Goal: Task Accomplishment & Management: Manage account settings

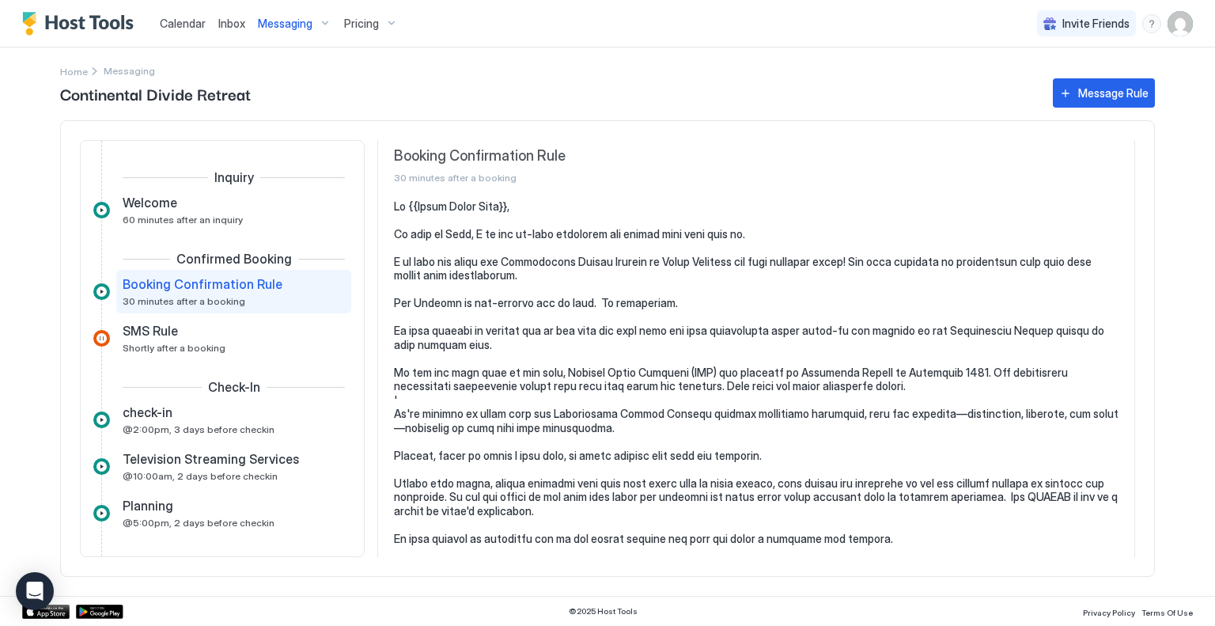
scroll to position [79, 0]
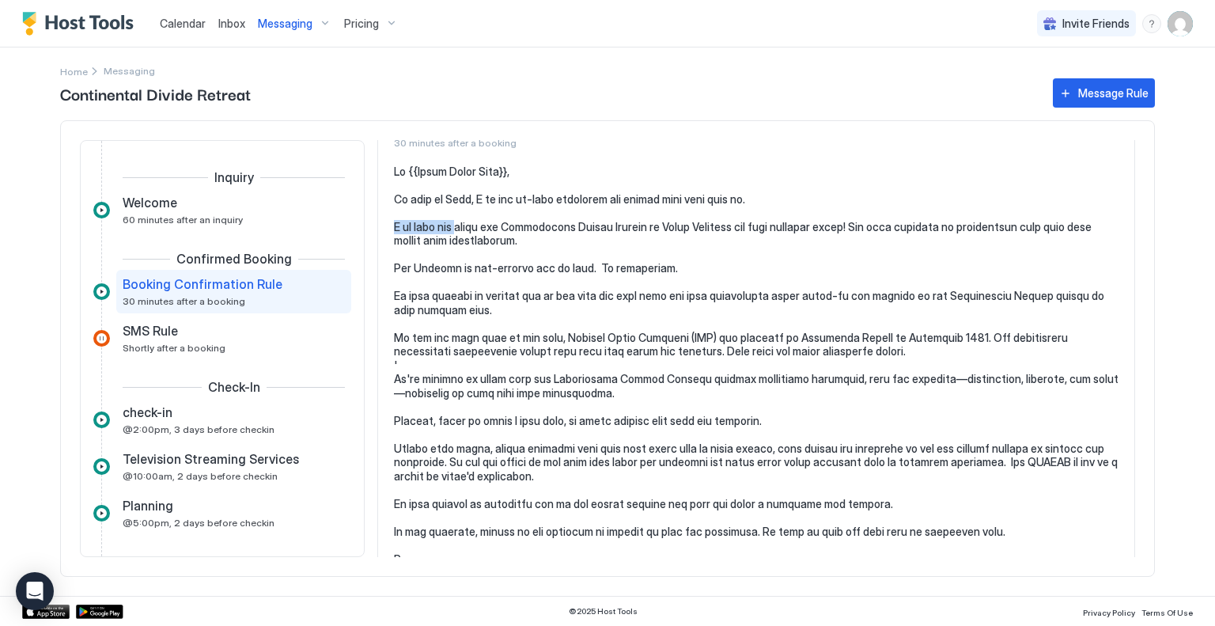
drag, startPoint x: 460, startPoint y: 225, endPoint x: 389, endPoint y: 233, distance: 71.5
click at [389, 233] on section at bounding box center [756, 427] width 756 height 524
click at [389, 232] on section at bounding box center [756, 427] width 756 height 524
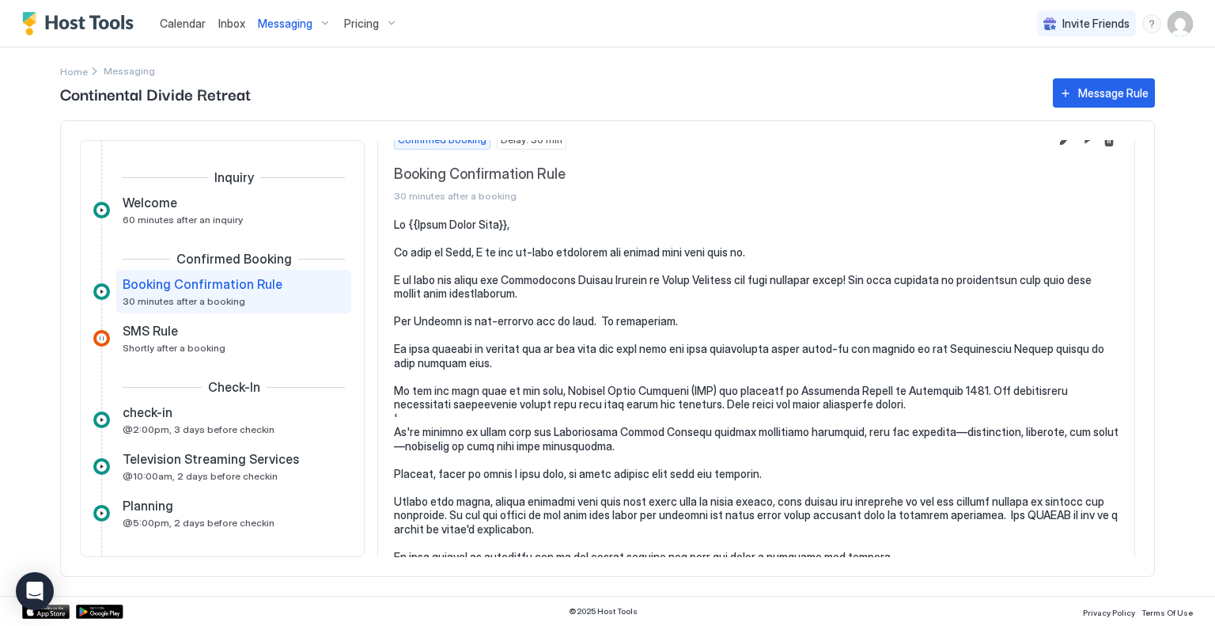
scroll to position [0, 0]
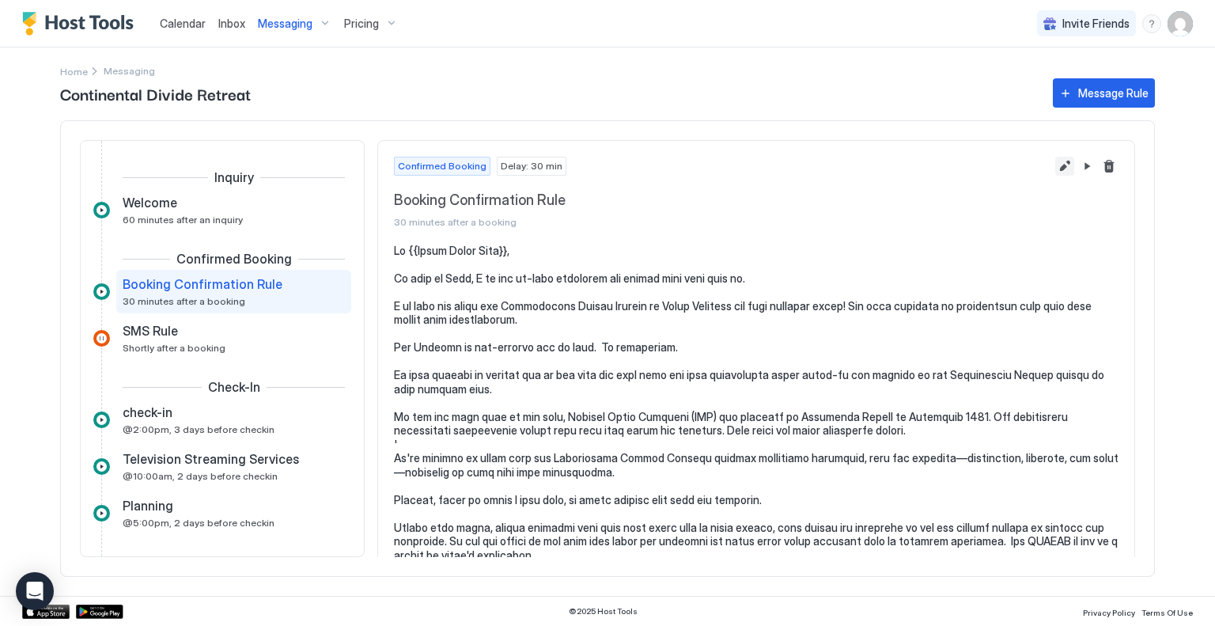
click at [1056, 166] on button "Edit message rule" at bounding box center [1064, 166] width 19 height 19
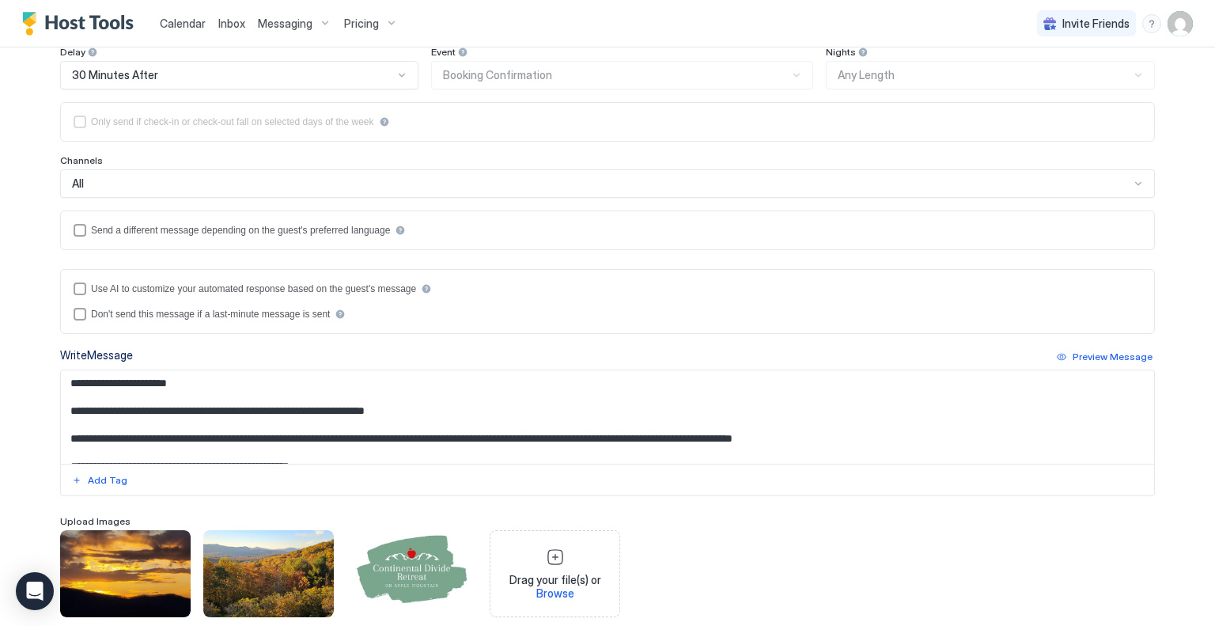
scroll to position [308, 0]
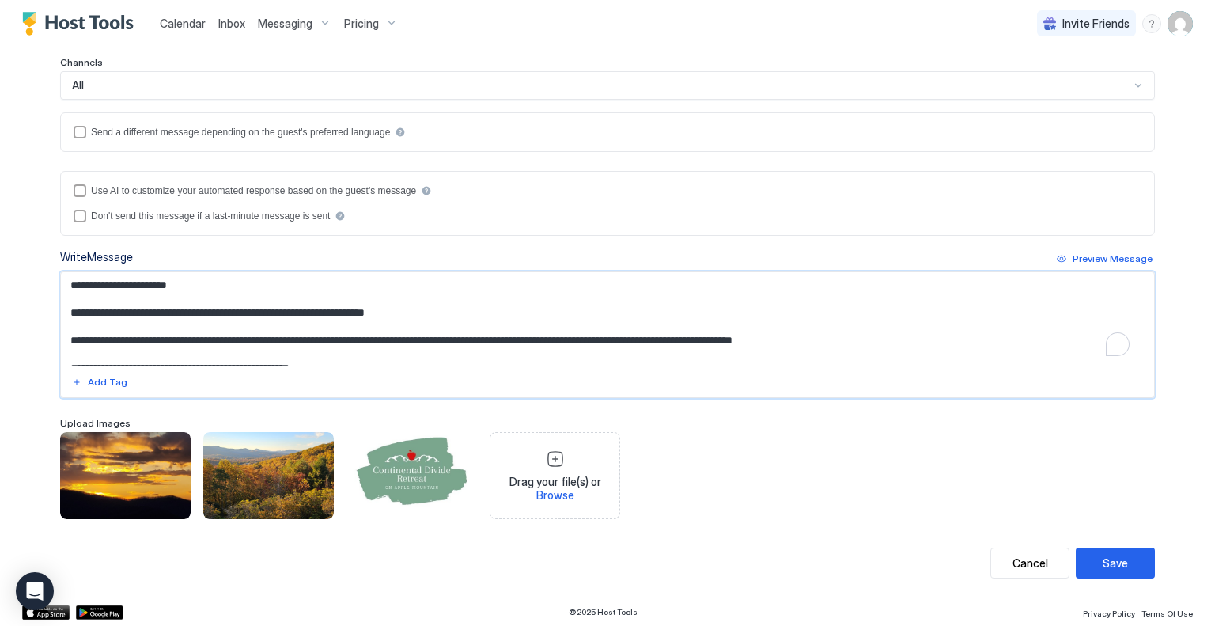
drag, startPoint x: 160, startPoint y: 340, endPoint x: 59, endPoint y: 338, distance: 100.5
click at [61, 338] on textarea "To enrich screen reader interactions, please activate Accessibility in Grammarl…" at bounding box center [607, 318] width 1093 height 93
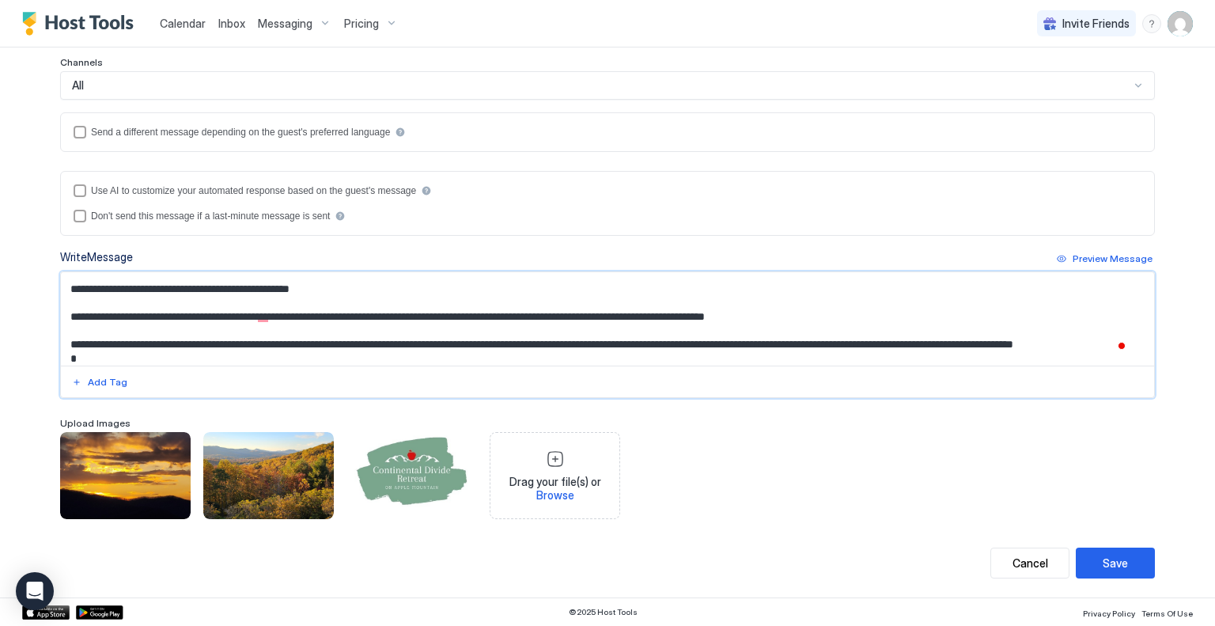
scroll to position [79, 0]
drag, startPoint x: 831, startPoint y: 319, endPoint x: 65, endPoint y: 313, distance: 766.5
click at [65, 313] on textarea "To enrich screen reader interactions, please activate Accessibility in Grammarl…" at bounding box center [607, 318] width 1093 height 93
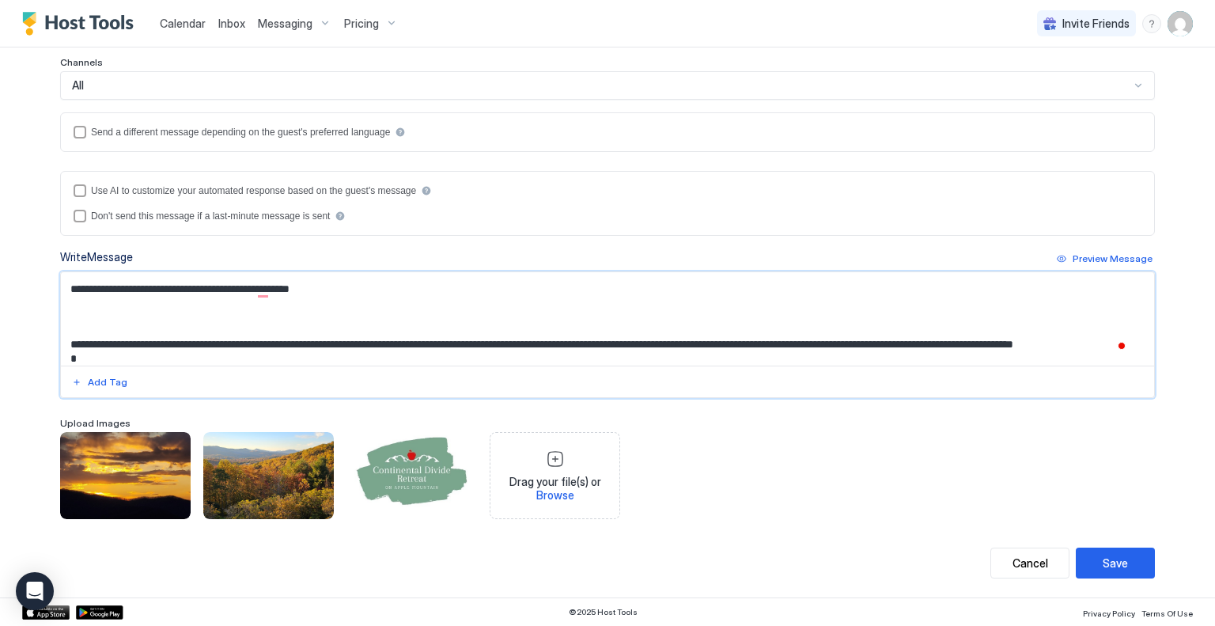
drag, startPoint x: 62, startPoint y: 290, endPoint x: 71, endPoint y: 286, distance: 10.0
click at [62, 290] on textarea "To enrich screen reader interactions, please activate Accessibility in Grammarl…" at bounding box center [607, 318] width 1093 height 93
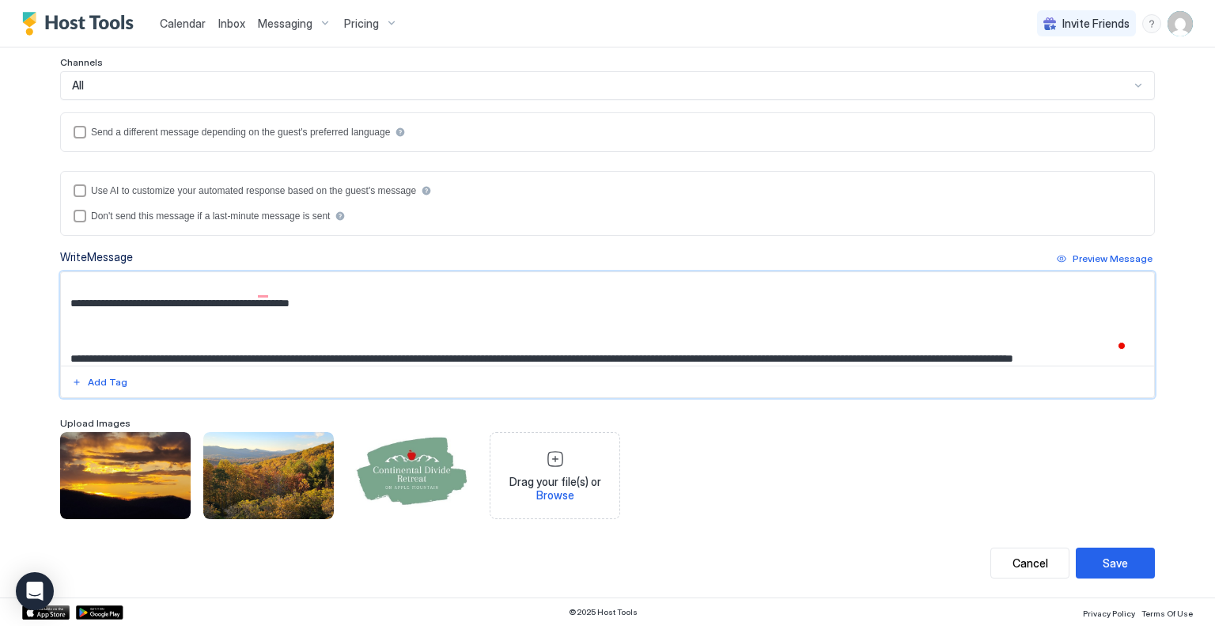
scroll to position [0, 0]
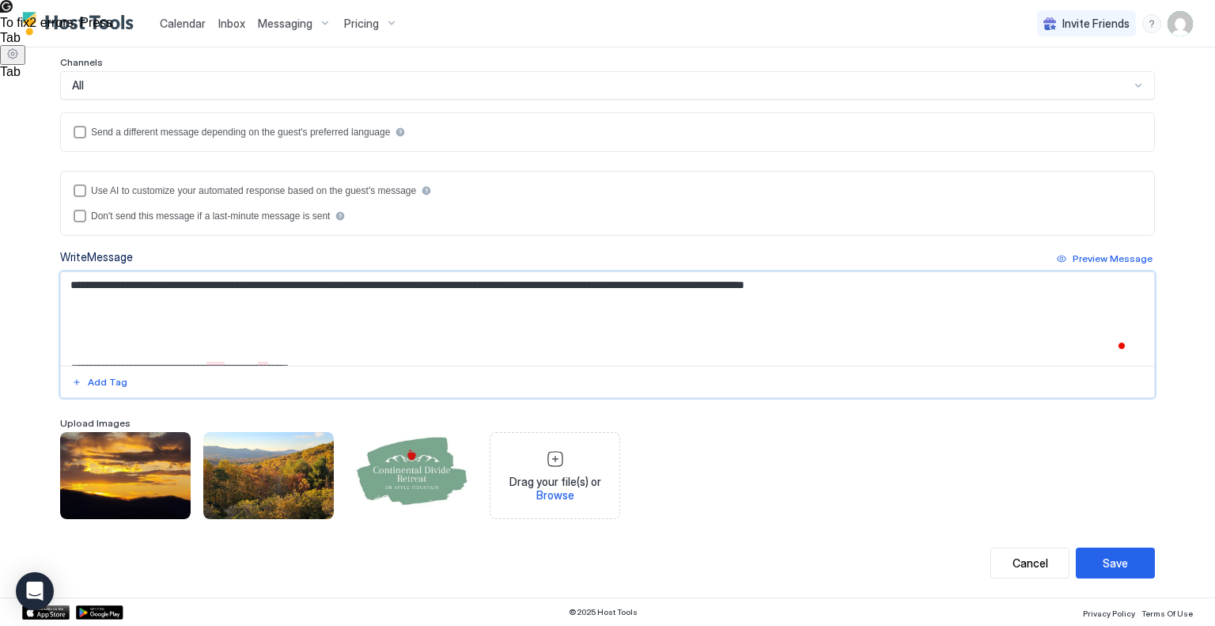
click at [65, 301] on textarea "To enrich screen reader interactions, please activate Accessibility in Grammarl…" at bounding box center [607, 318] width 1093 height 93
paste textarea "**********"
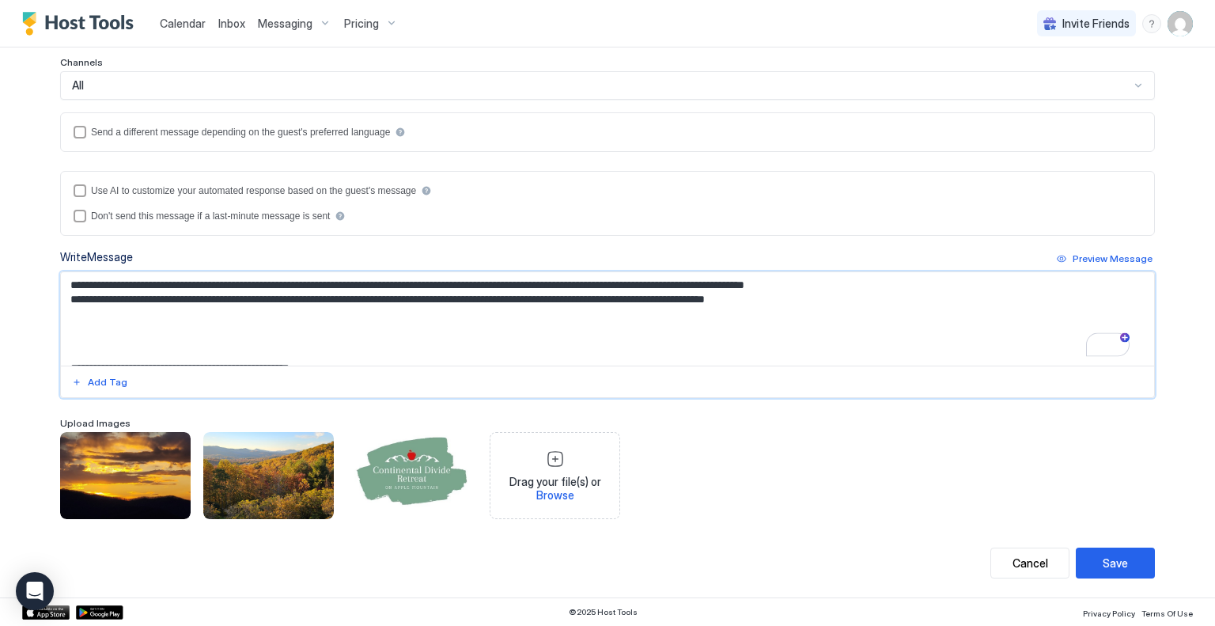
click at [64, 297] on textarea "To enrich screen reader interactions, please activate Accessibility in Grammarl…" at bounding box center [607, 318] width 1093 height 93
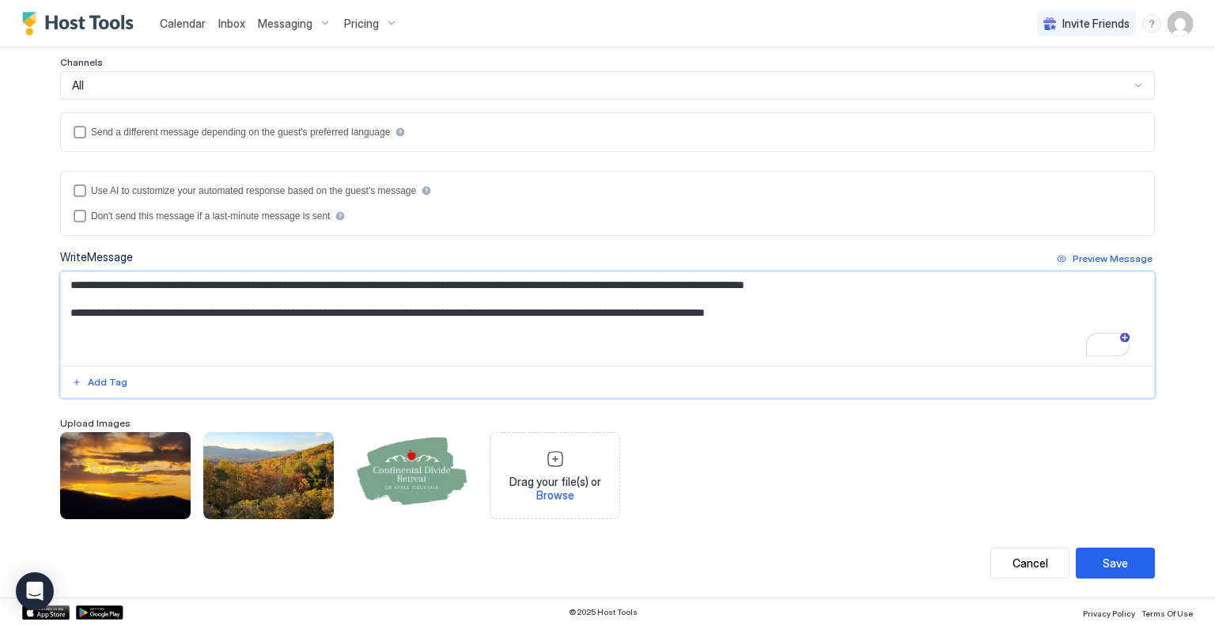
click at [92, 328] on textarea "To enrich screen reader interactions, please activate Accessibility in Grammarl…" at bounding box center [607, 318] width 1093 height 93
click at [482, 336] on textarea "To enrich screen reader interactions, please activate Accessibility in Grammarl…" at bounding box center [607, 318] width 1093 height 93
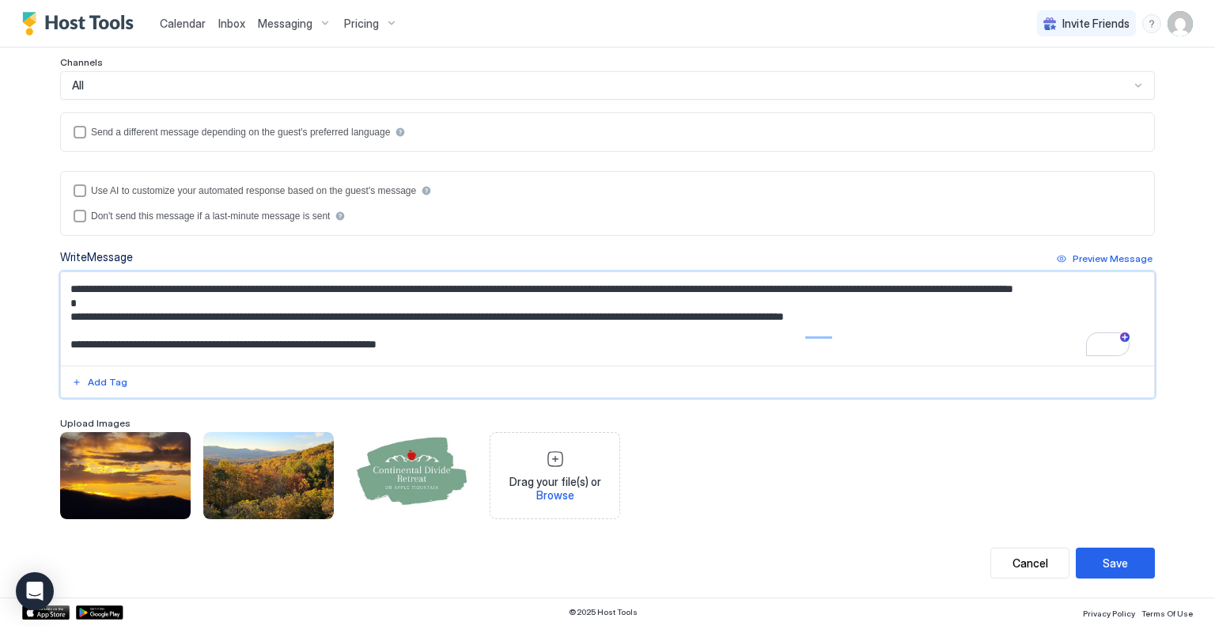
click at [1073, 290] on textarea "To enrich screen reader interactions, please activate Accessibility in Grammarl…" at bounding box center [607, 318] width 1093 height 93
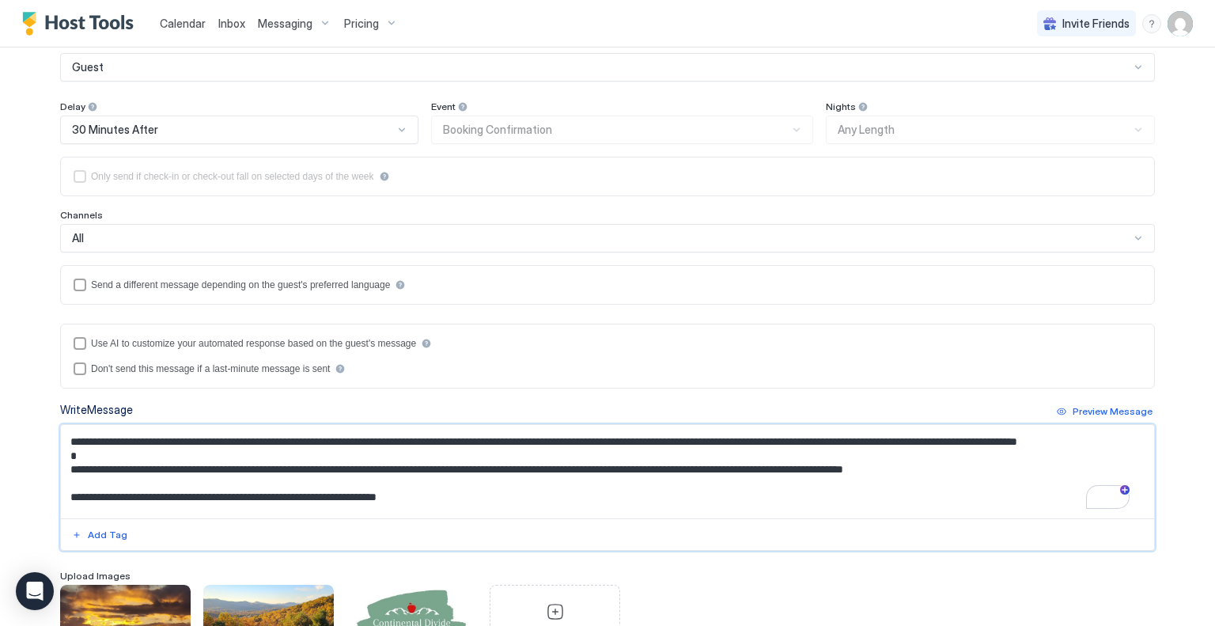
scroll to position [187, 0]
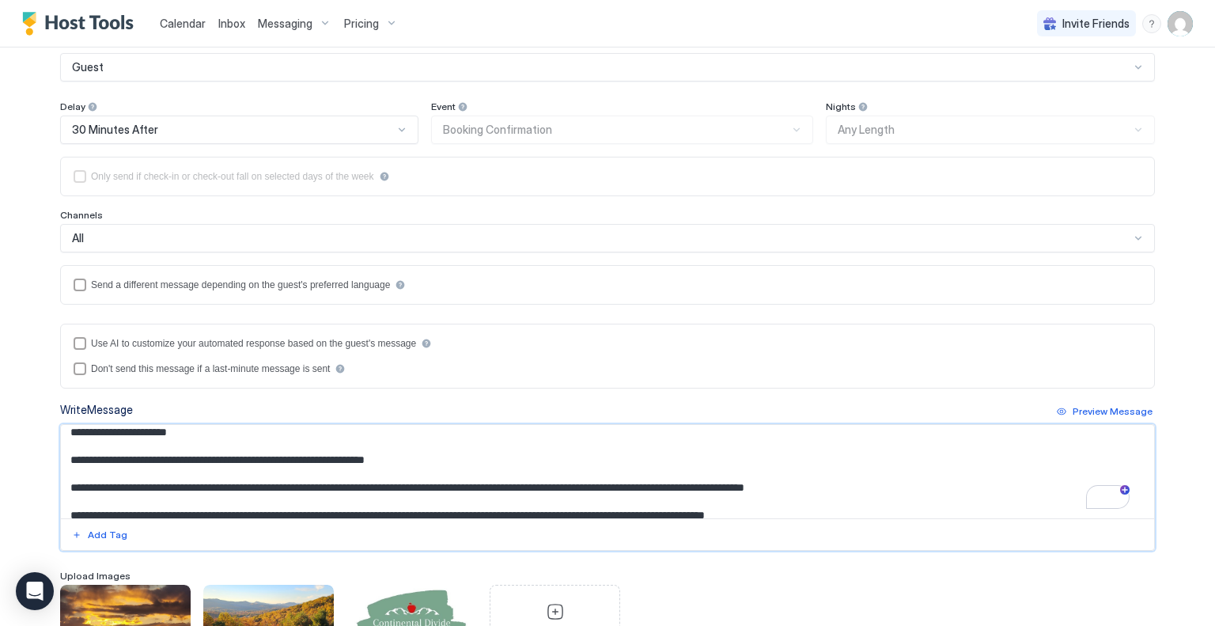
drag, startPoint x: 673, startPoint y: 437, endPoint x: 664, endPoint y: 445, distance: 11.8
click at [664, 445] on textarea "To enrich screen reader interactions, please activate Accessibility in Grammarl…" at bounding box center [607, 471] width 1093 height 93
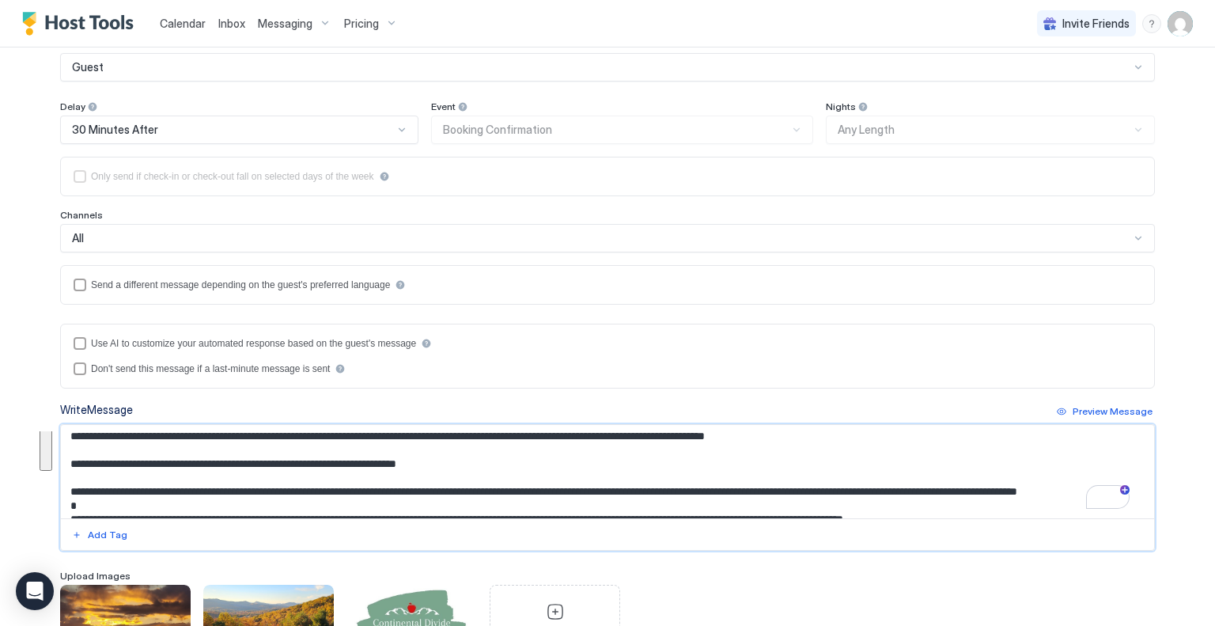
click at [677, 496] on textarea "To enrich screen reader interactions, please activate Accessibility in Grammarl…" at bounding box center [607, 471] width 1093 height 93
click at [673, 496] on textarea "To enrich screen reader interactions, please activate Accessibility in Grammarl…" at bounding box center [607, 471] width 1093 height 93
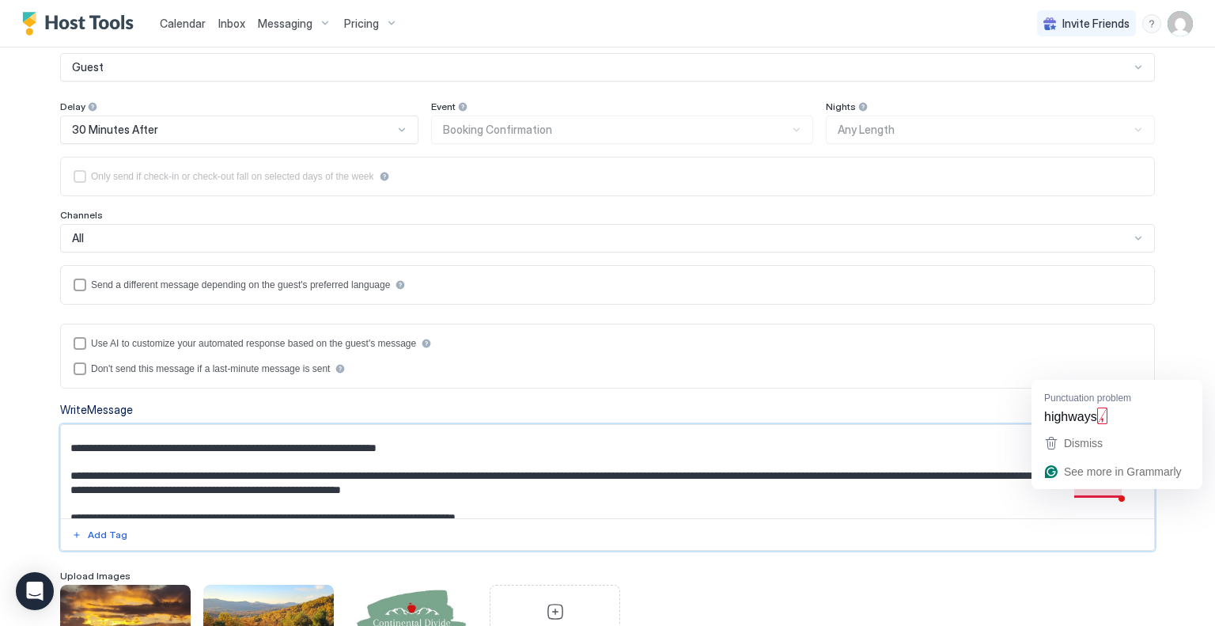
click at [1096, 486] on div "Dismiss See more in Grammarly" at bounding box center [1116, 459] width 171 height 60
click at [1089, 497] on textarea "To enrich screen reader interactions, please activate Accessibility in Grammarl…" at bounding box center [607, 471] width 1093 height 93
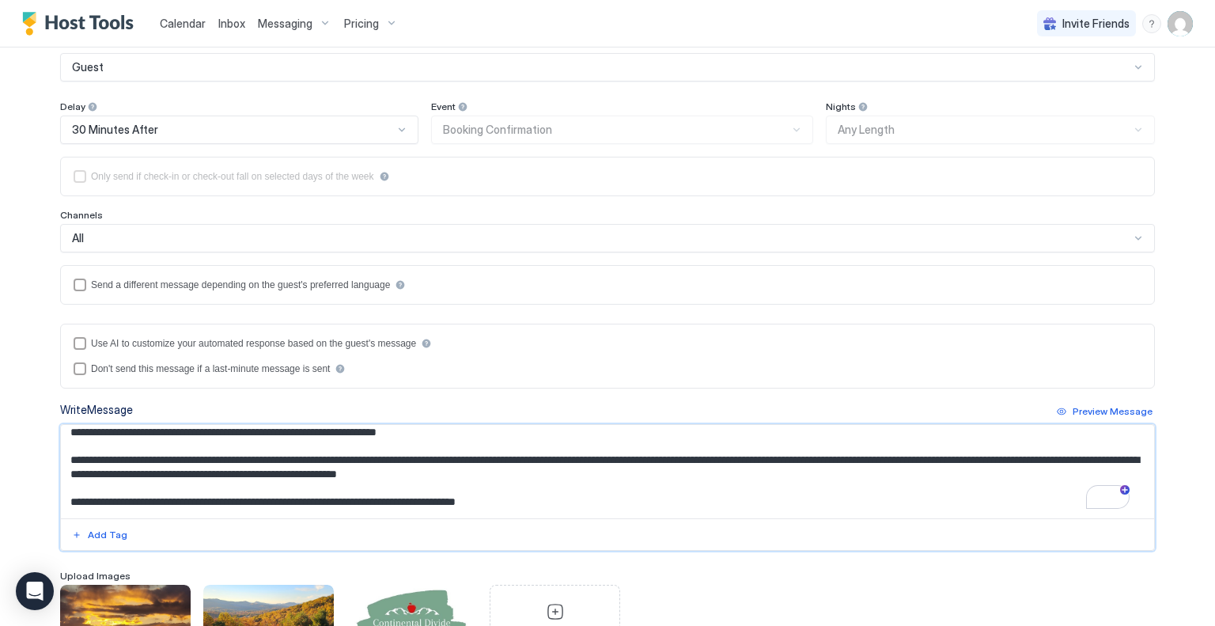
drag, startPoint x: 615, startPoint y: 499, endPoint x: 65, endPoint y: 486, distance: 550.7
click at [65, 486] on textarea "To enrich screen reader interactions, please activate Accessibility in Grammarl…" at bounding box center [607, 471] width 1093 height 93
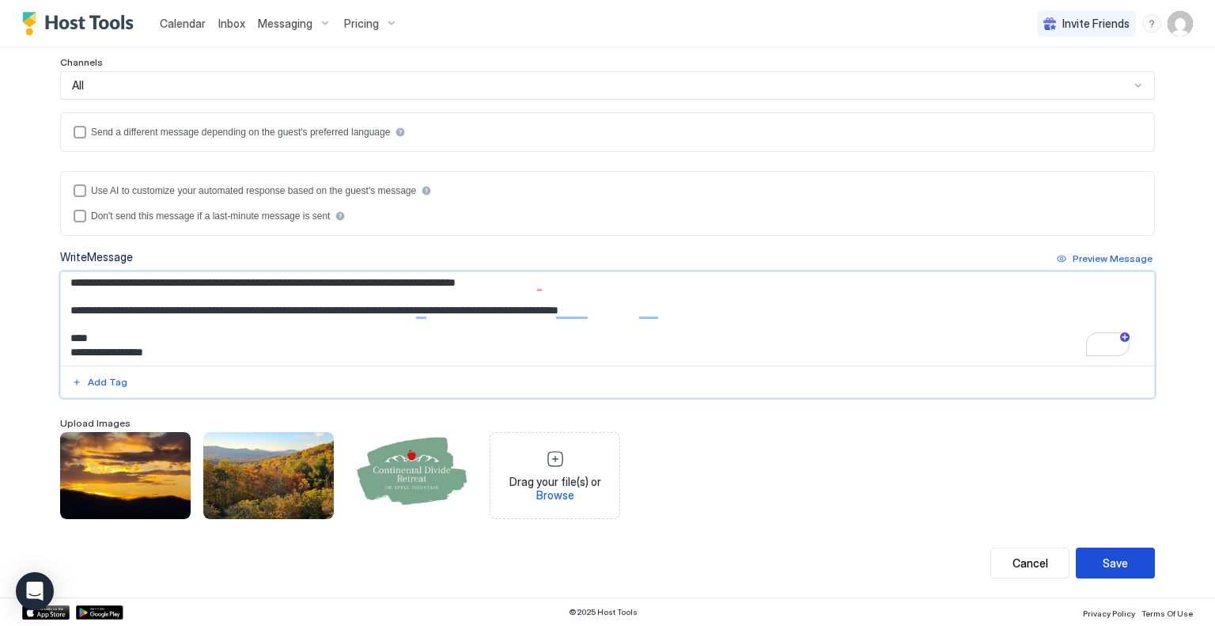
type textarea "**********"
click at [1107, 561] on div "Save" at bounding box center [1115, 562] width 25 height 17
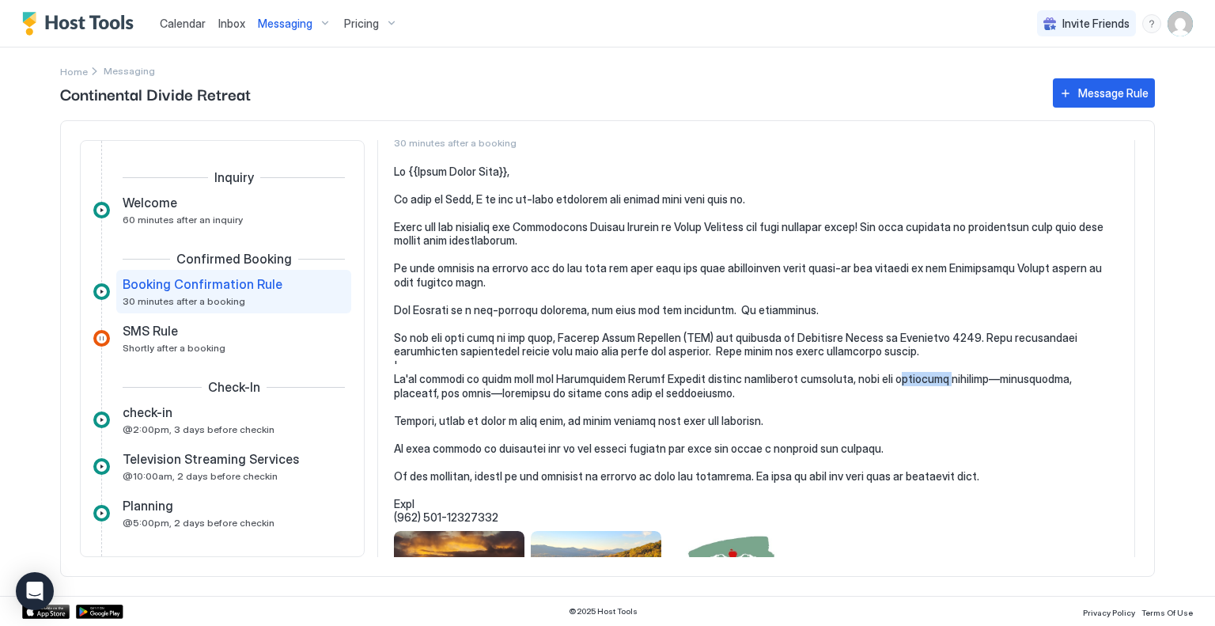
drag, startPoint x: 925, startPoint y: 381, endPoint x: 883, endPoint y: 379, distance: 42.8
click at [883, 379] on pre at bounding box center [756, 345] width 725 height 360
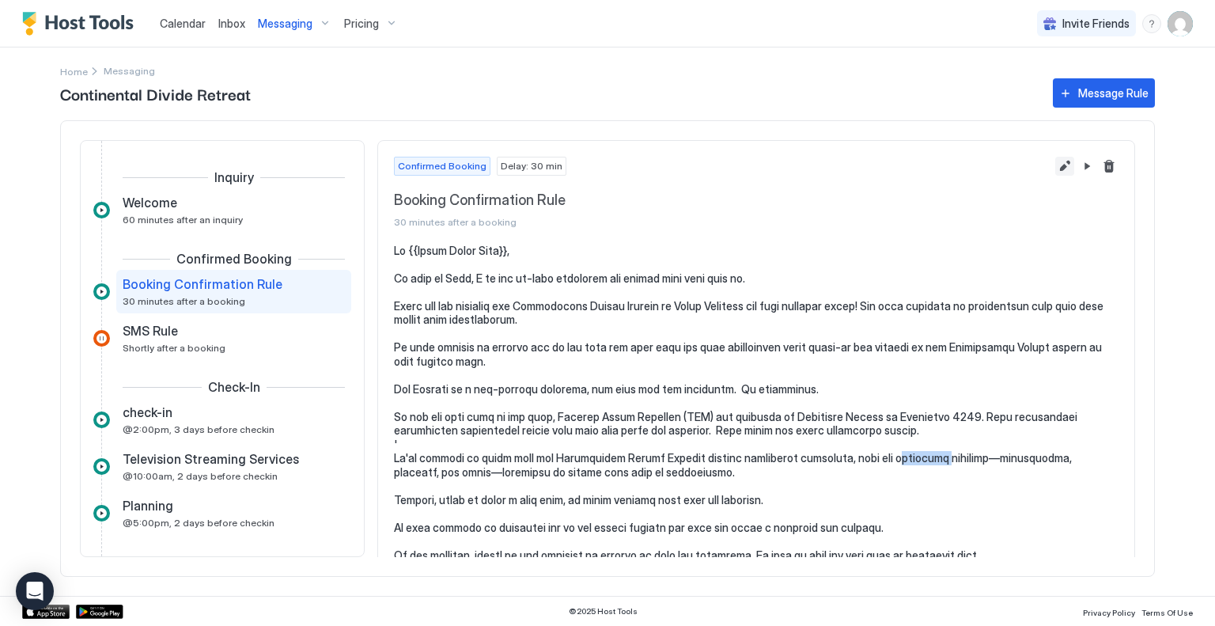
click at [1055, 168] on button "Edit message rule" at bounding box center [1064, 166] width 19 height 19
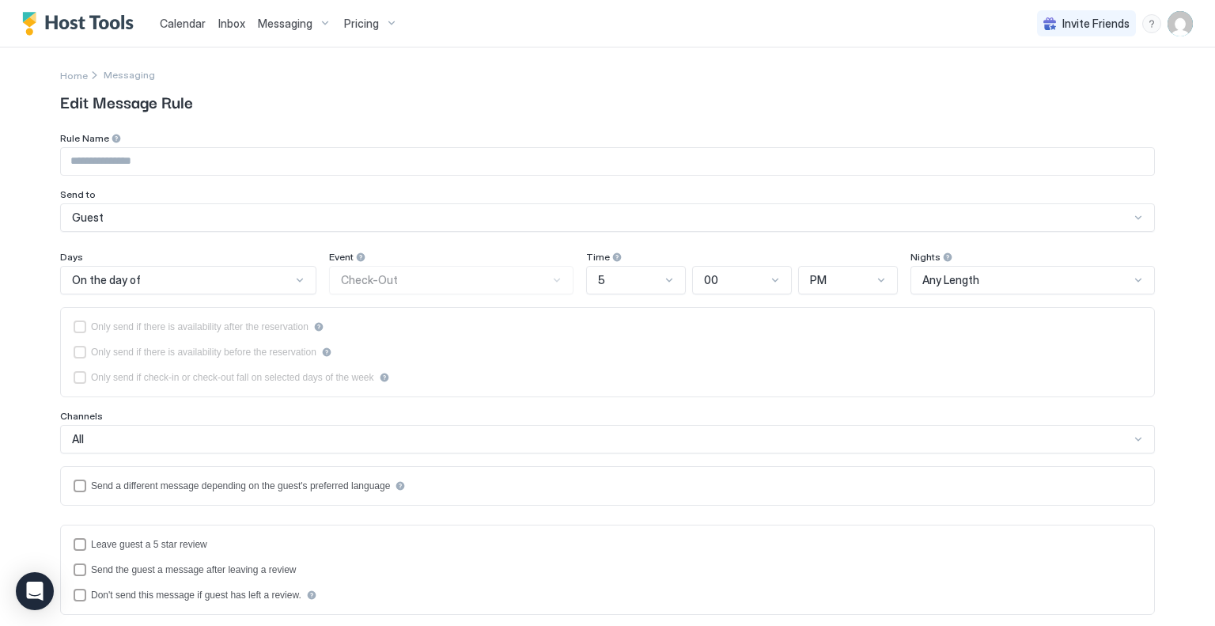
type input "**********"
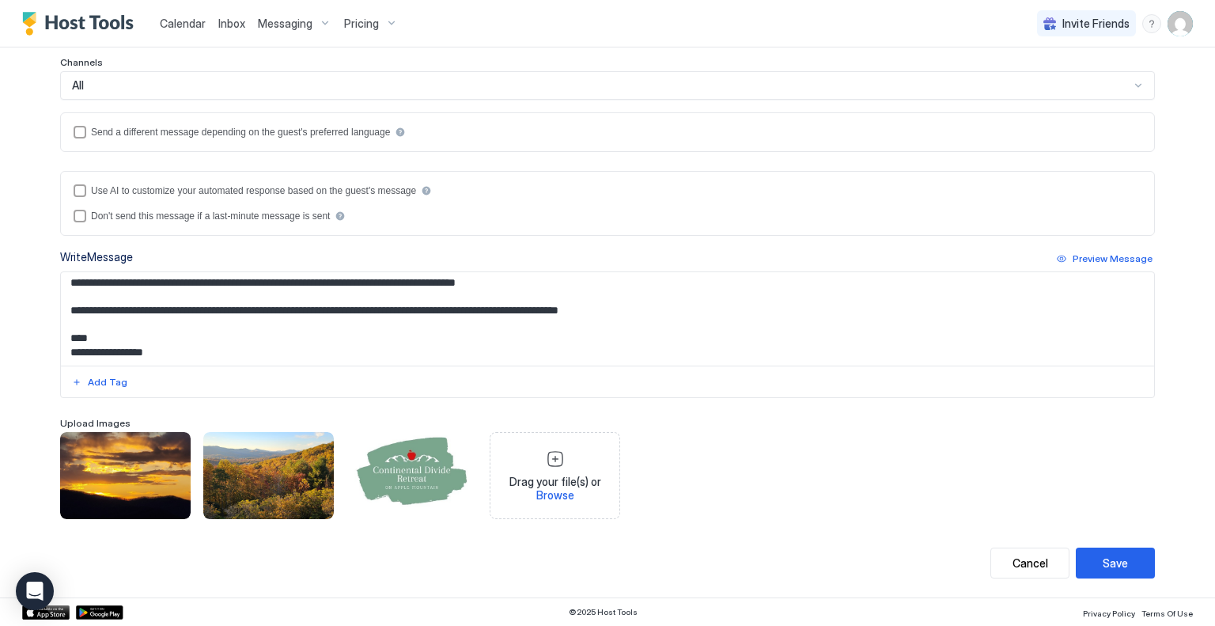
scroll to position [158, 0]
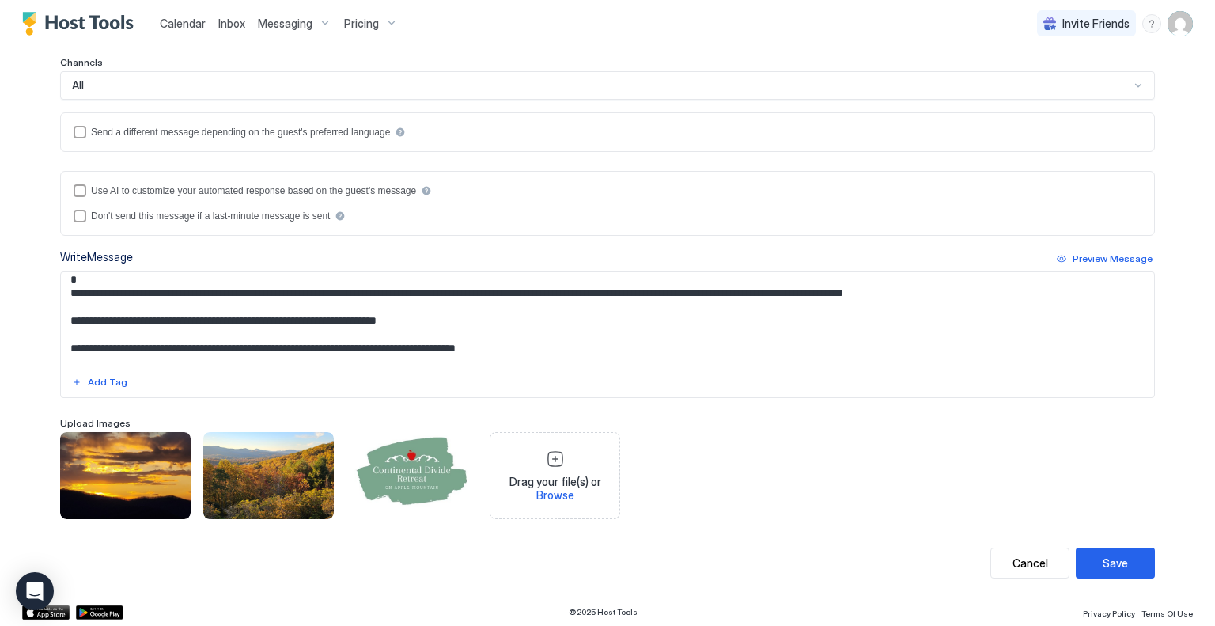
drag, startPoint x: 580, startPoint y: 308, endPoint x: 593, endPoint y: 306, distance: 13.5
click at [585, 307] on textarea "Input Field" at bounding box center [607, 318] width 1093 height 93
drag, startPoint x: 585, startPoint y: 305, endPoint x: 597, endPoint y: 304, distance: 12.0
click at [585, 305] on textarea "To enrich screen reader interactions, please activate Accessibility in Grammarl…" at bounding box center [607, 318] width 1093 height 93
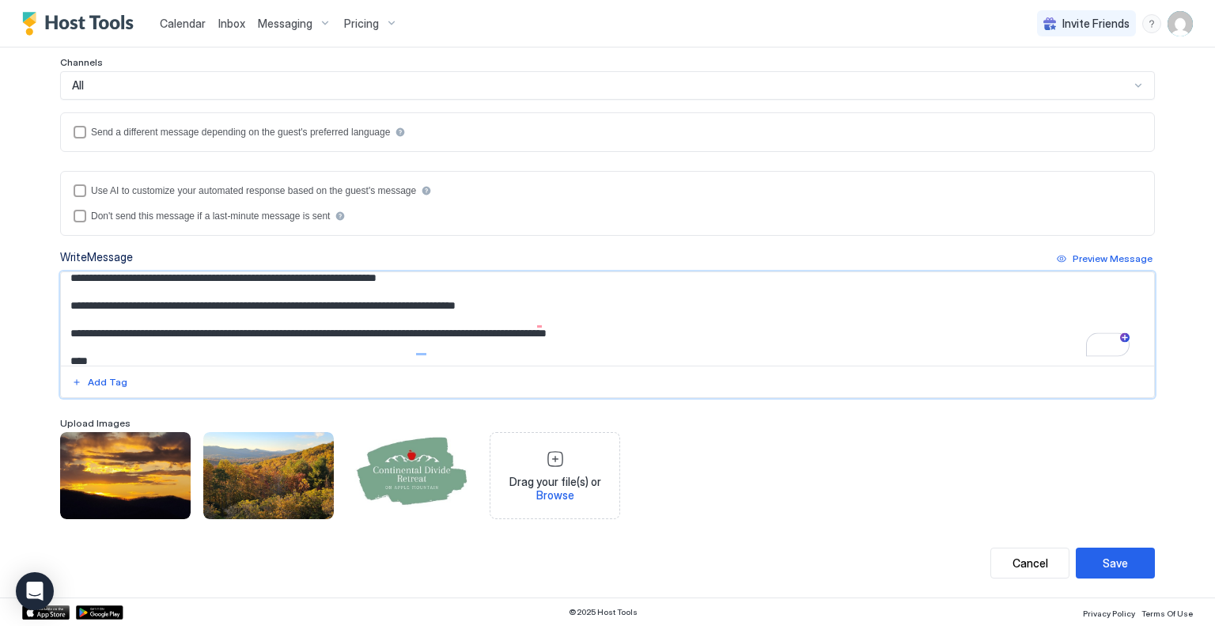
scroll to position [225, 0]
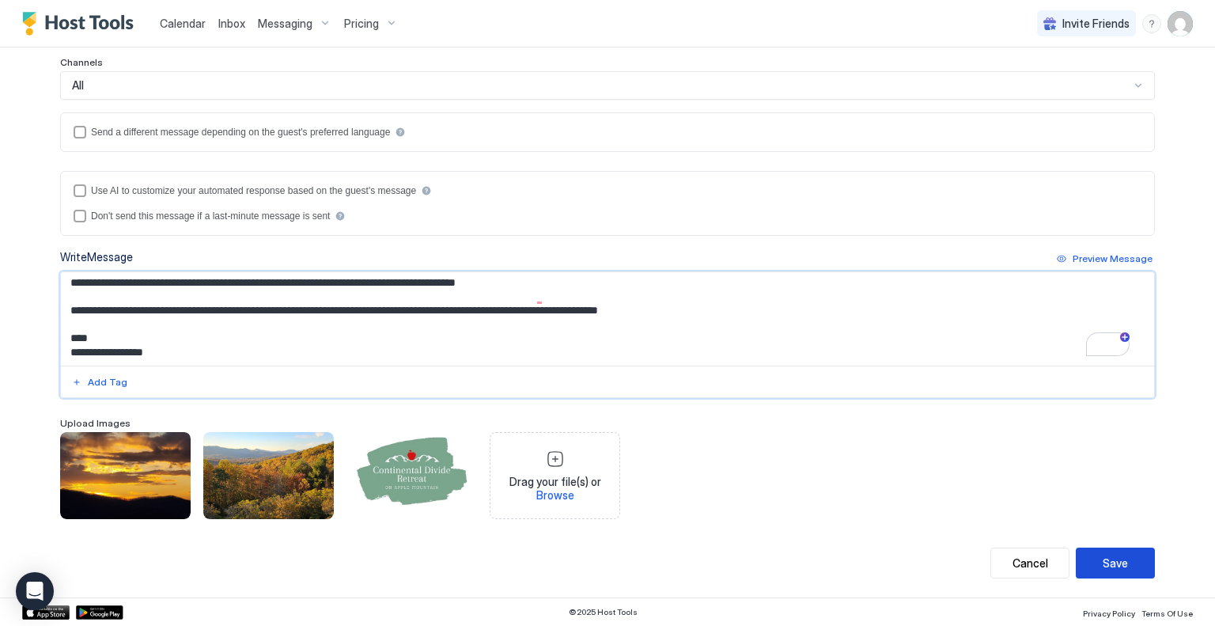
type textarea "**********"
click at [1113, 567] on div "Save" at bounding box center [1115, 562] width 25 height 17
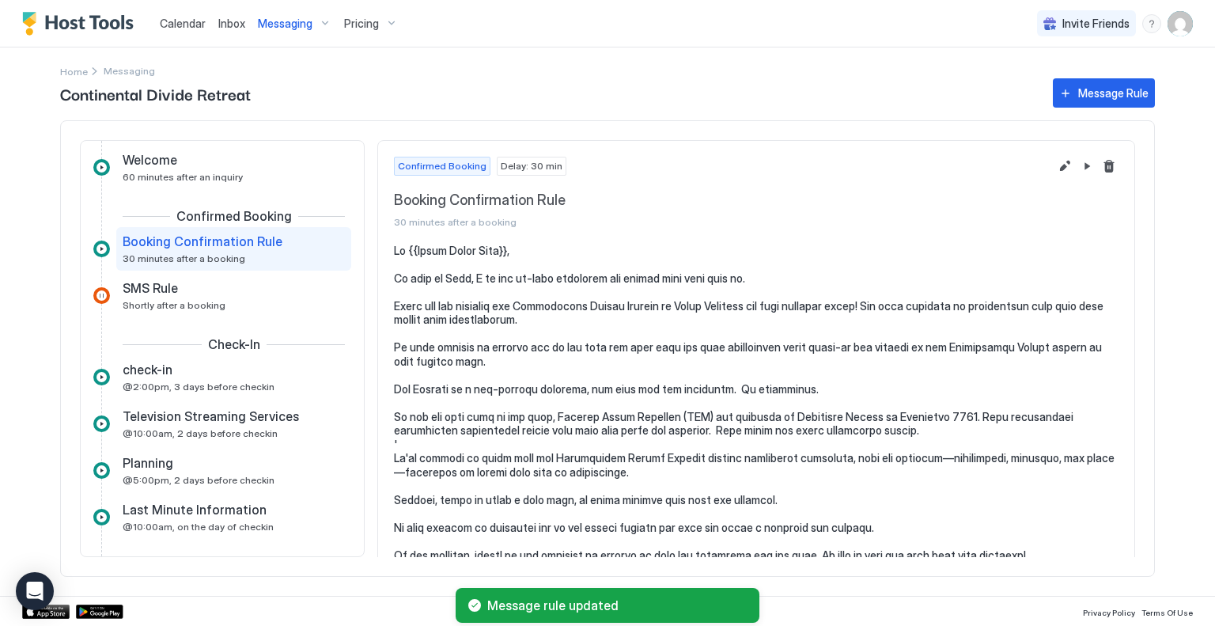
scroll to position [79, 0]
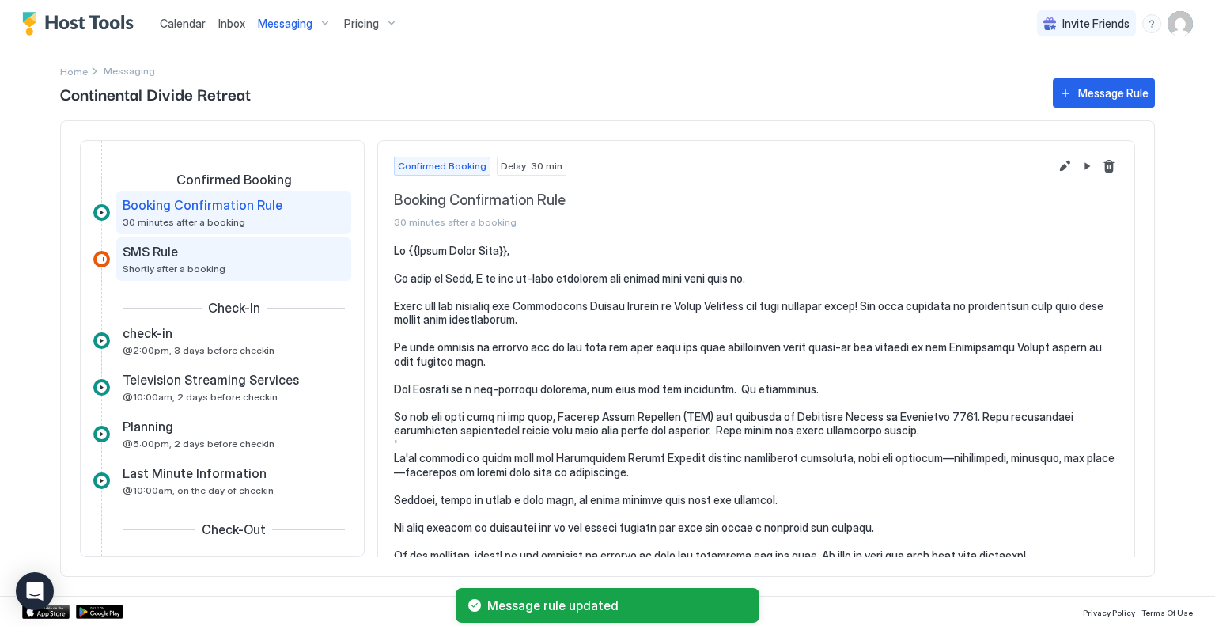
click at [164, 259] on span "SMS Rule" at bounding box center [150, 252] width 55 height 16
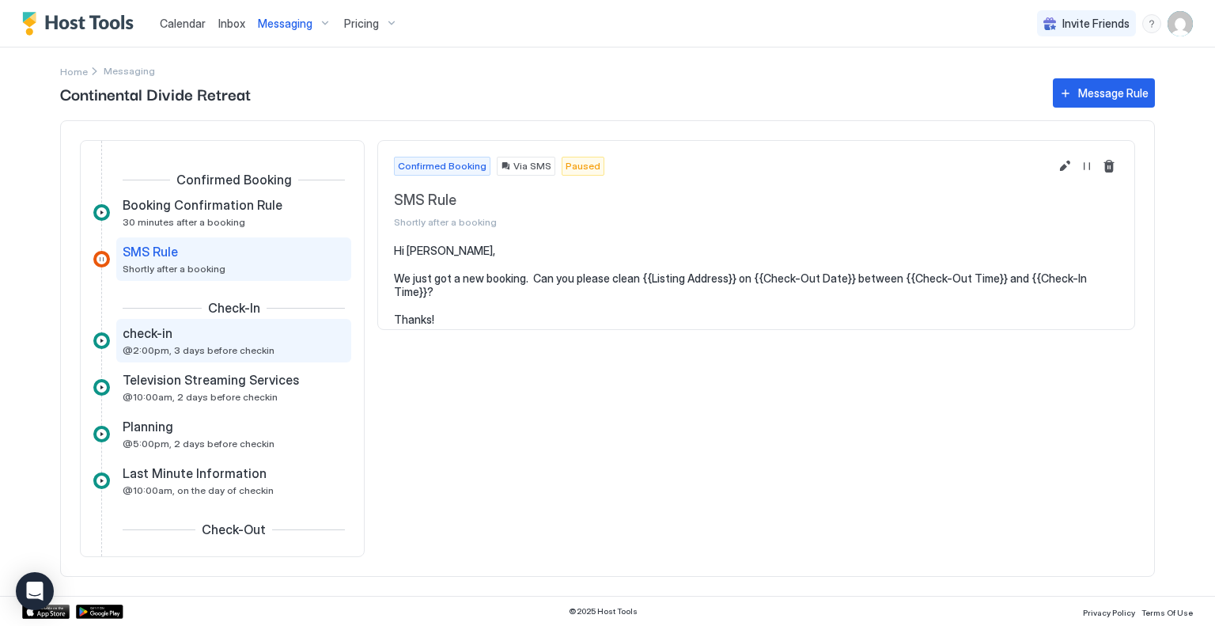
click at [196, 331] on div "check-in" at bounding box center [223, 333] width 200 height 16
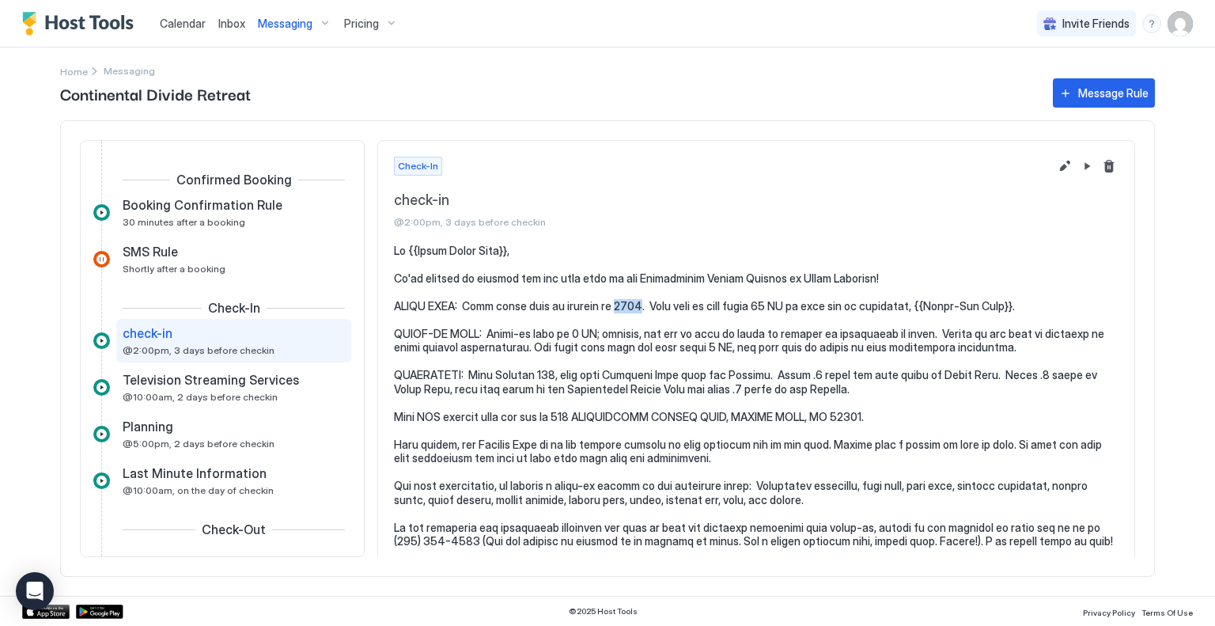
drag, startPoint x: 630, startPoint y: 308, endPoint x: 609, endPoint y: 309, distance: 20.6
click at [609, 309] on pre at bounding box center [756, 417] width 725 height 346
click at [876, 193] on span "check-in" at bounding box center [721, 200] width 655 height 18
click at [1055, 168] on button "Edit message rule" at bounding box center [1064, 166] width 19 height 19
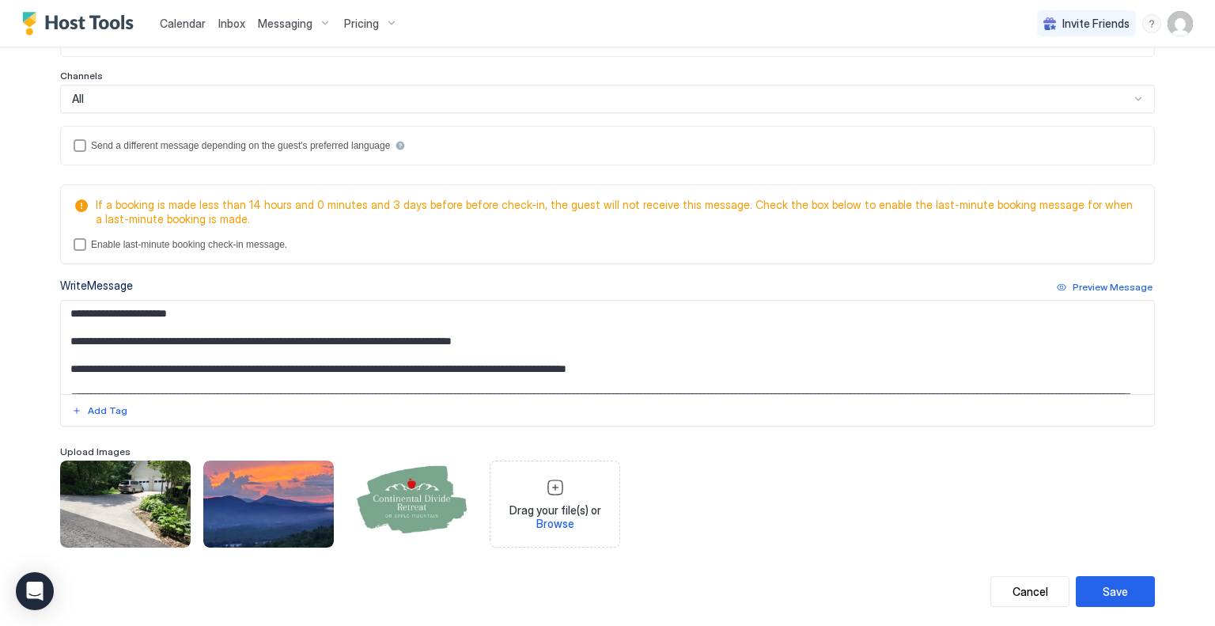
scroll to position [374, 0]
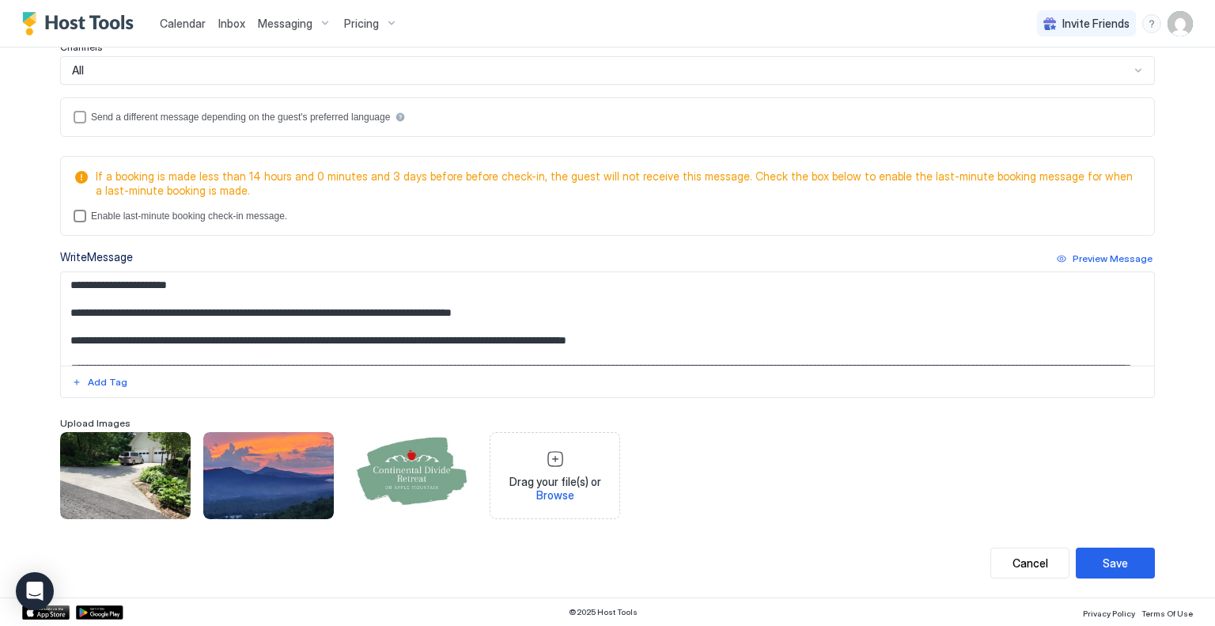
click at [74, 214] on div "lastMinuteMessageEnabled" at bounding box center [80, 216] width 13 height 13
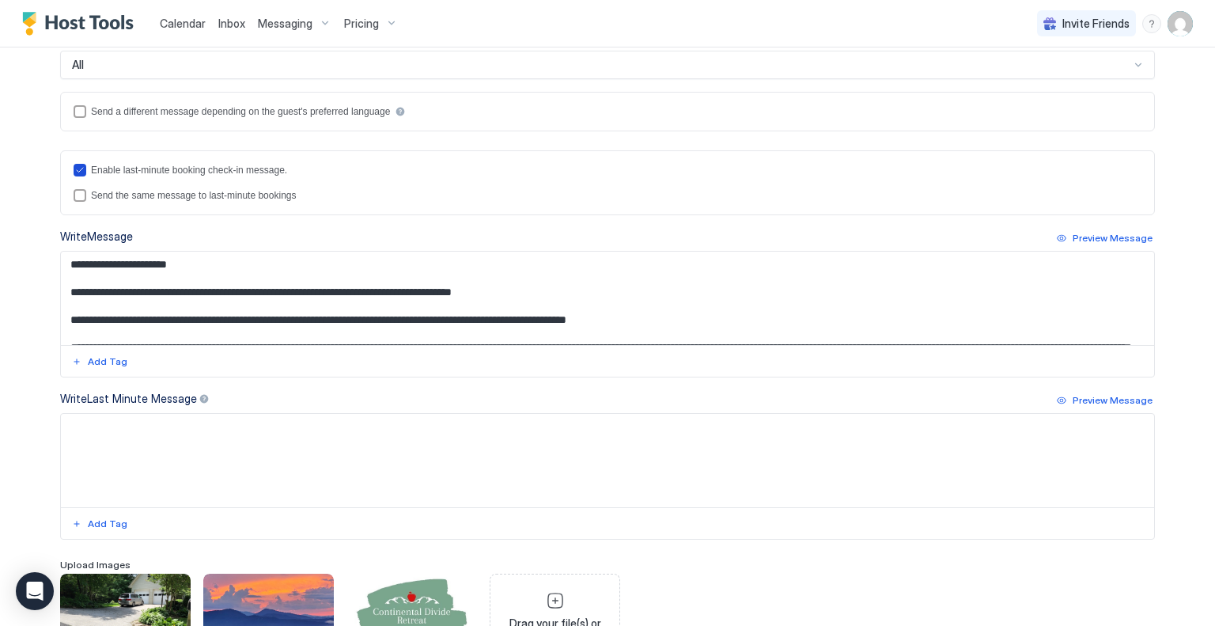
scroll to position [295, 0]
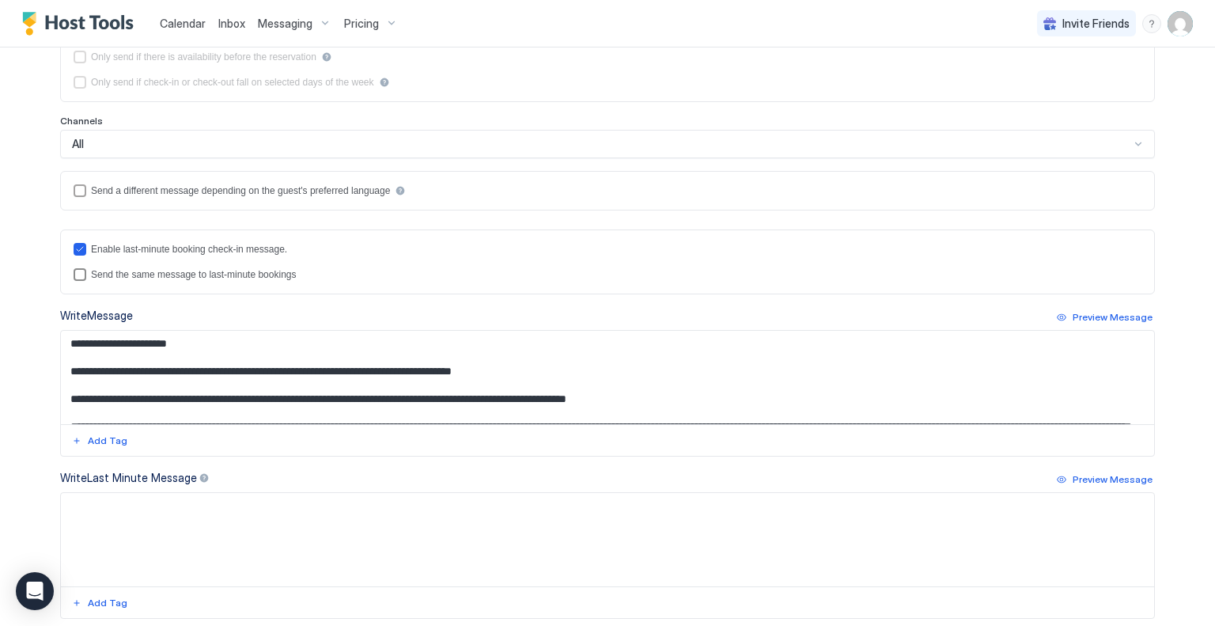
click at [75, 278] on div "lastMinuteMessageIsTheSame" at bounding box center [80, 274] width 13 height 13
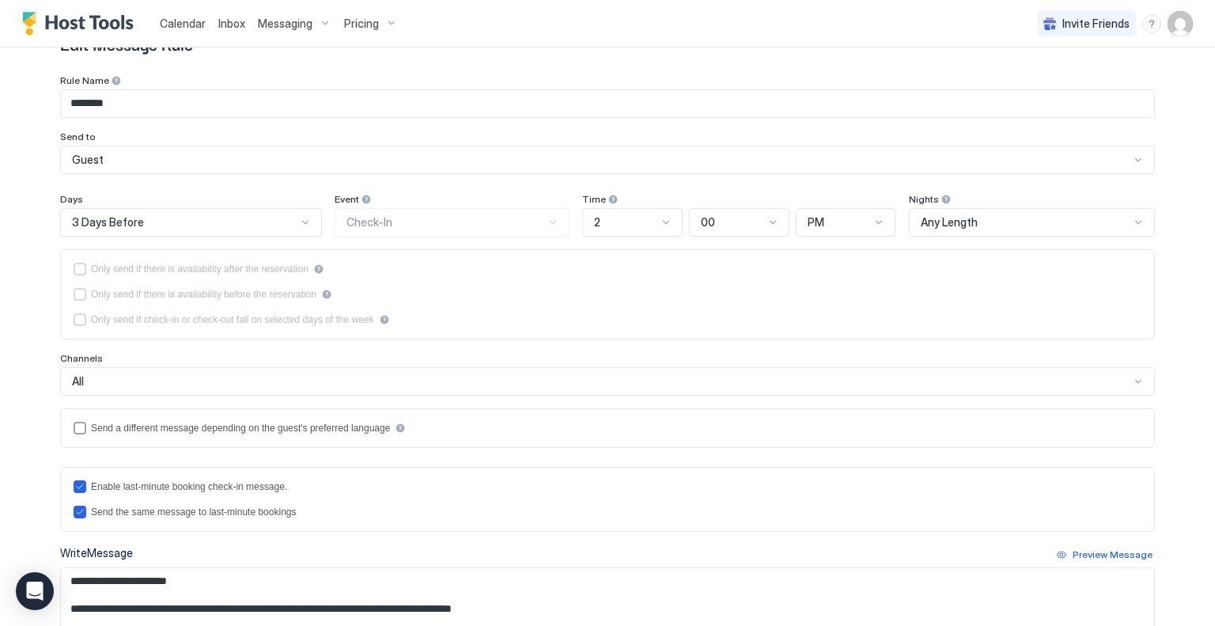
scroll to position [0, 0]
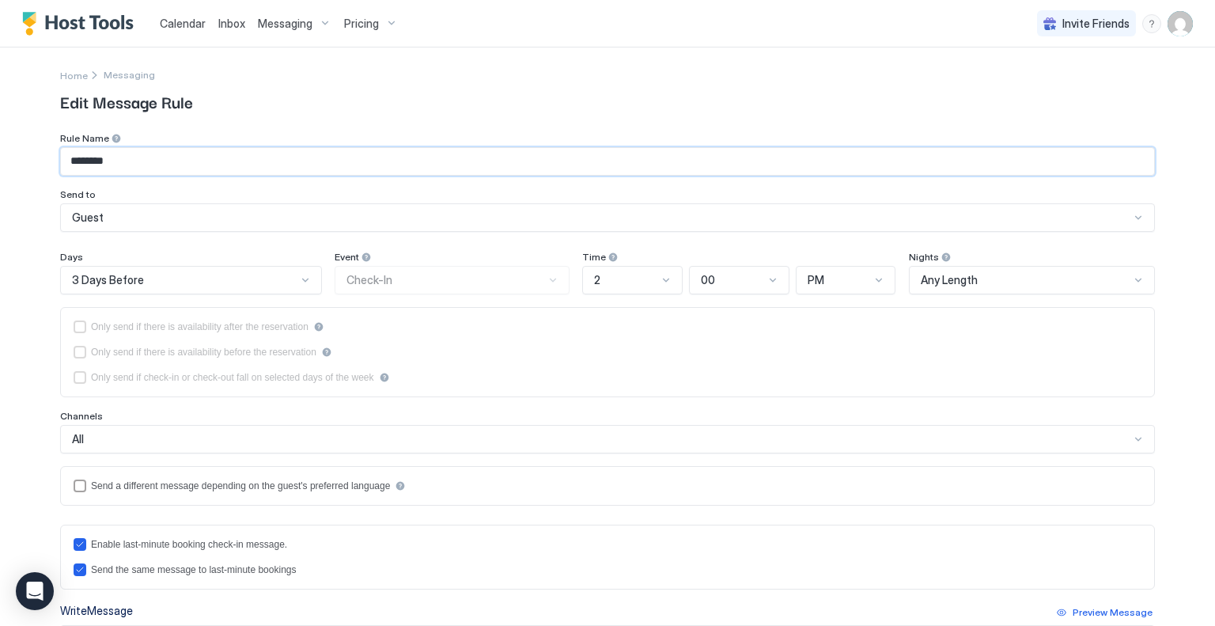
drag, startPoint x: 108, startPoint y: 164, endPoint x: 44, endPoint y: 165, distance: 63.3
click at [44, 165] on div "Home Messaging Edit Message Rule Rule Name ******** Send to Guest Days 3 Days B…" at bounding box center [607, 498] width 1139 height 903
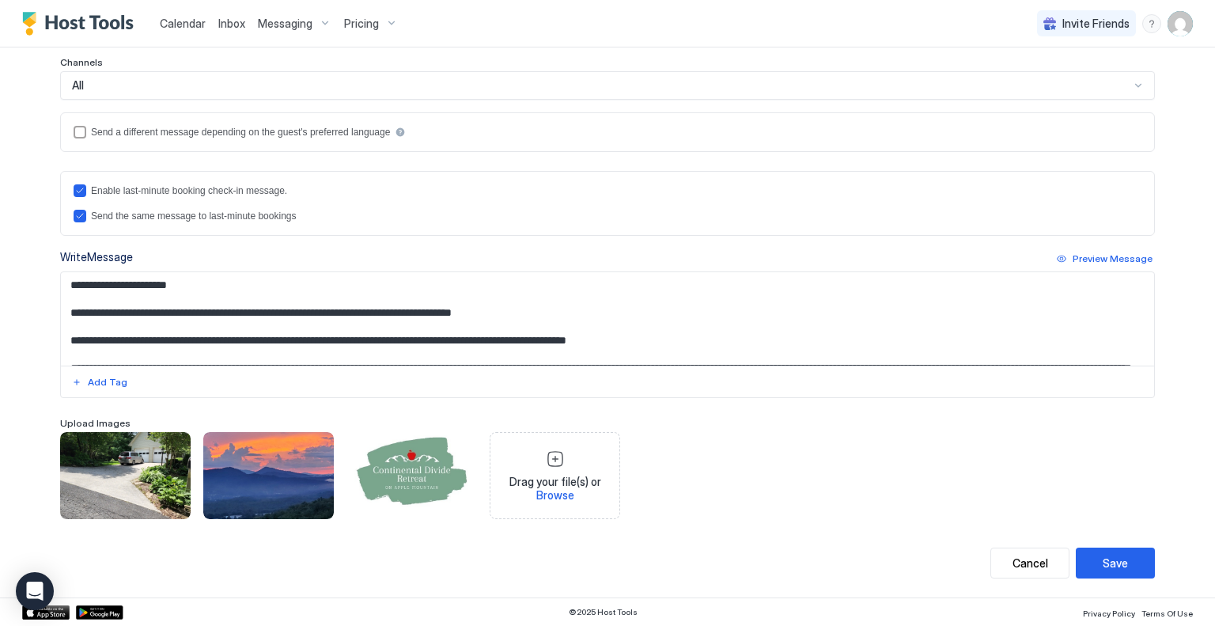
scroll to position [359, 0]
type input "********"
click at [1110, 557] on div "Save" at bounding box center [1115, 562] width 25 height 17
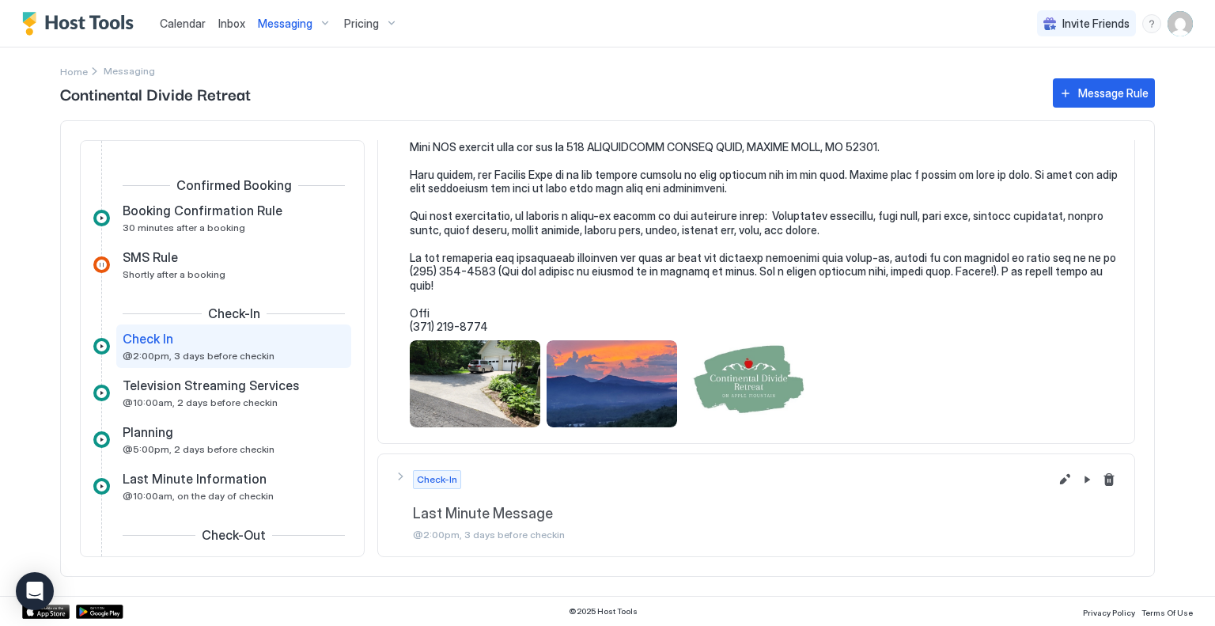
scroll to position [275, 0]
click at [1058, 474] on button "Edit message rule" at bounding box center [1064, 479] width 19 height 19
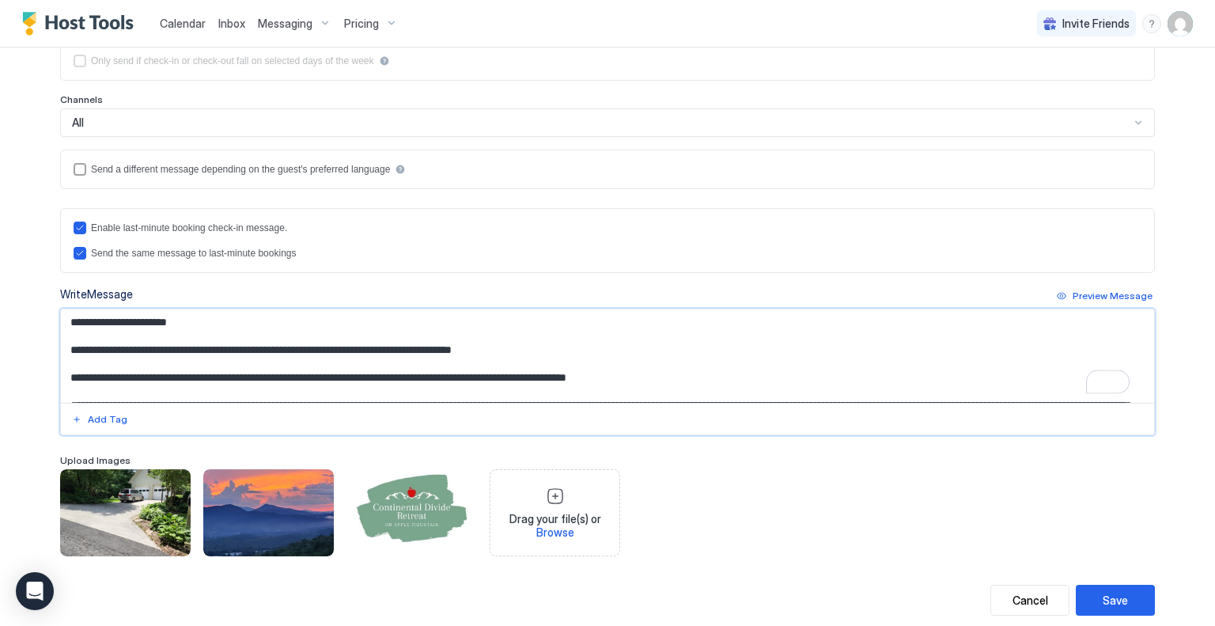
drag, startPoint x: 274, startPoint y: 385, endPoint x: 294, endPoint y: 388, distance: 20.8
click at [294, 388] on textarea "To enrich screen reader interactions, please activate Accessibility in Grammarl…" at bounding box center [607, 355] width 1093 height 93
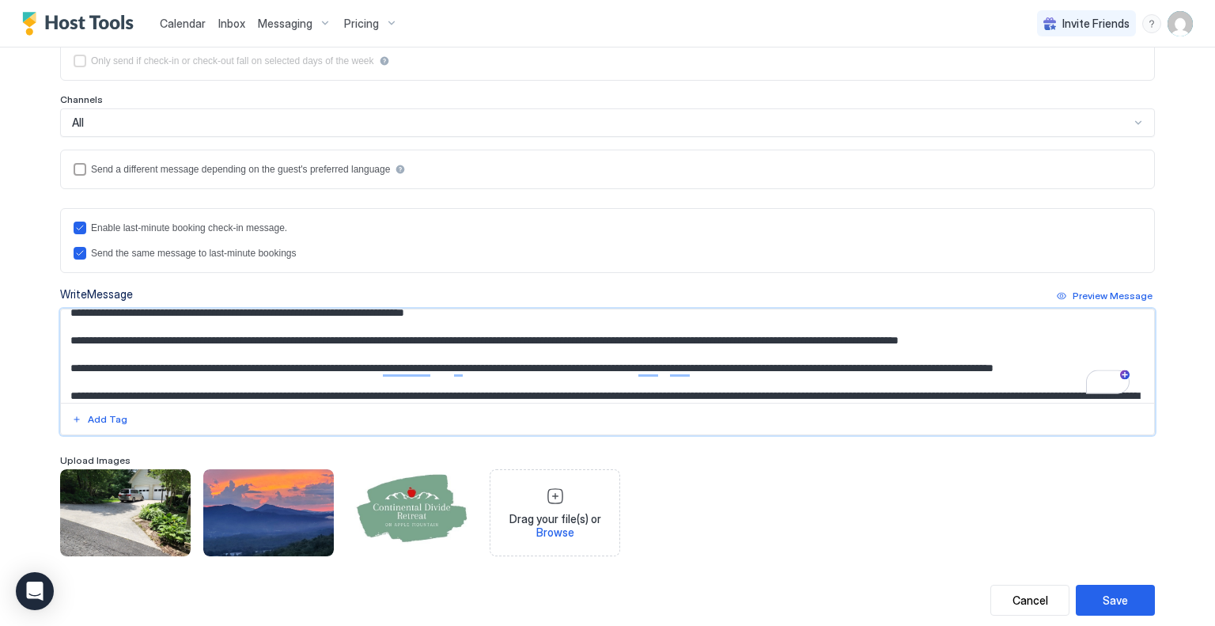
scroll to position [158, 0]
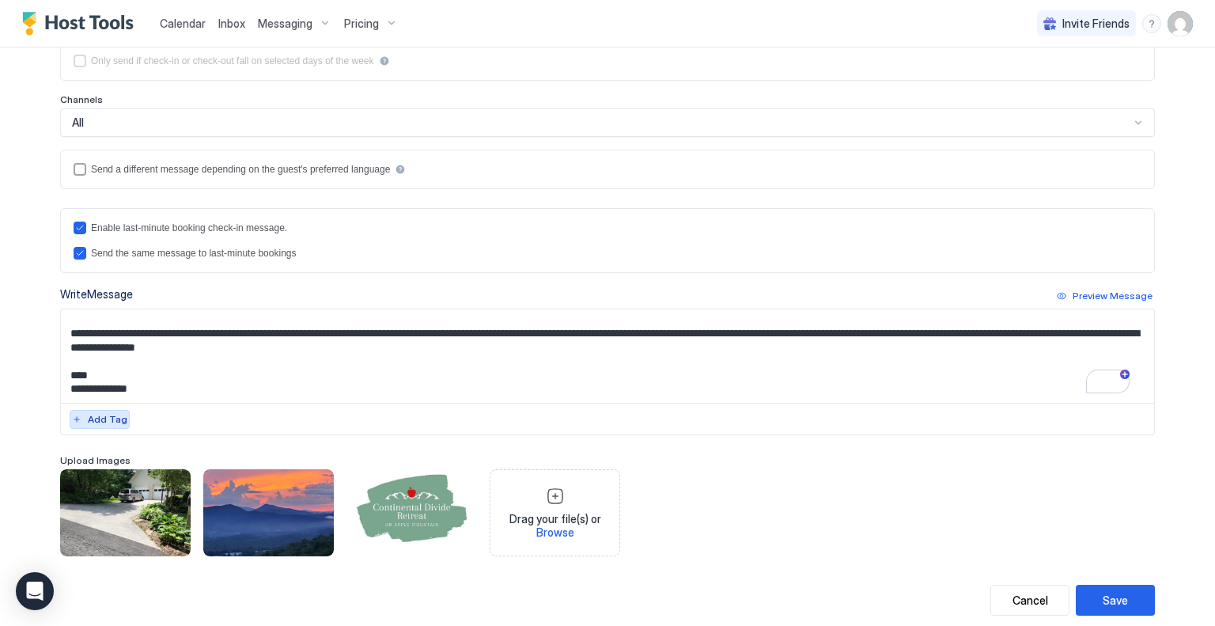
click at [89, 424] on div "Add Tag" at bounding box center [108, 419] width 40 height 14
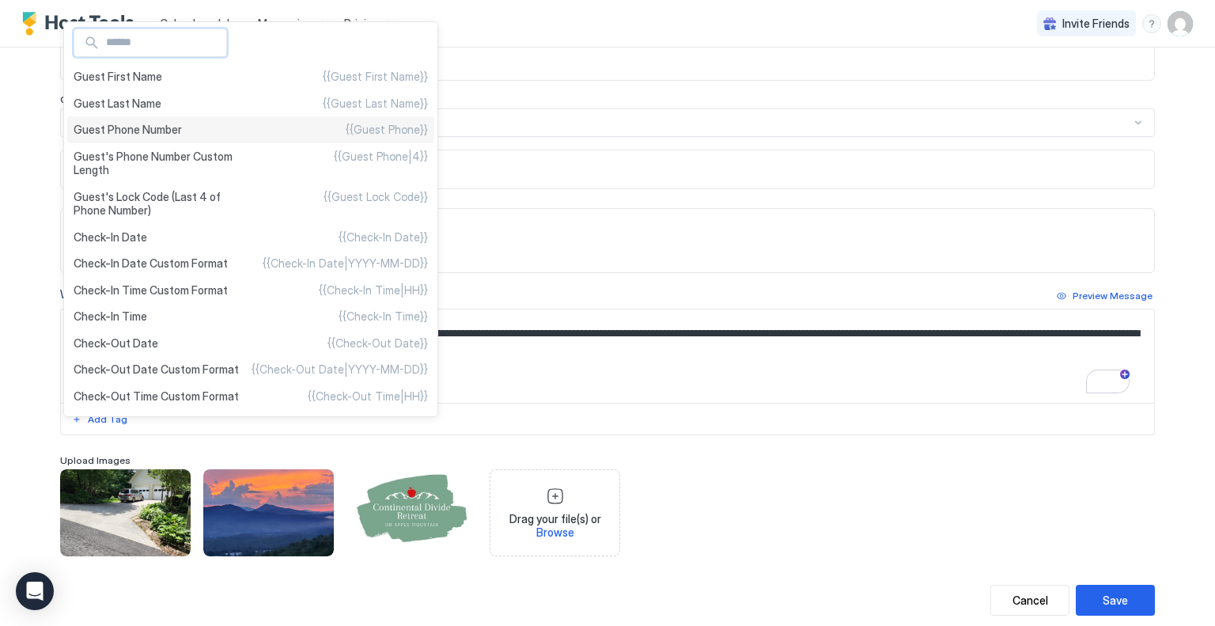
click at [120, 124] on span "Guest Phone Number" at bounding box center [128, 130] width 108 height 14
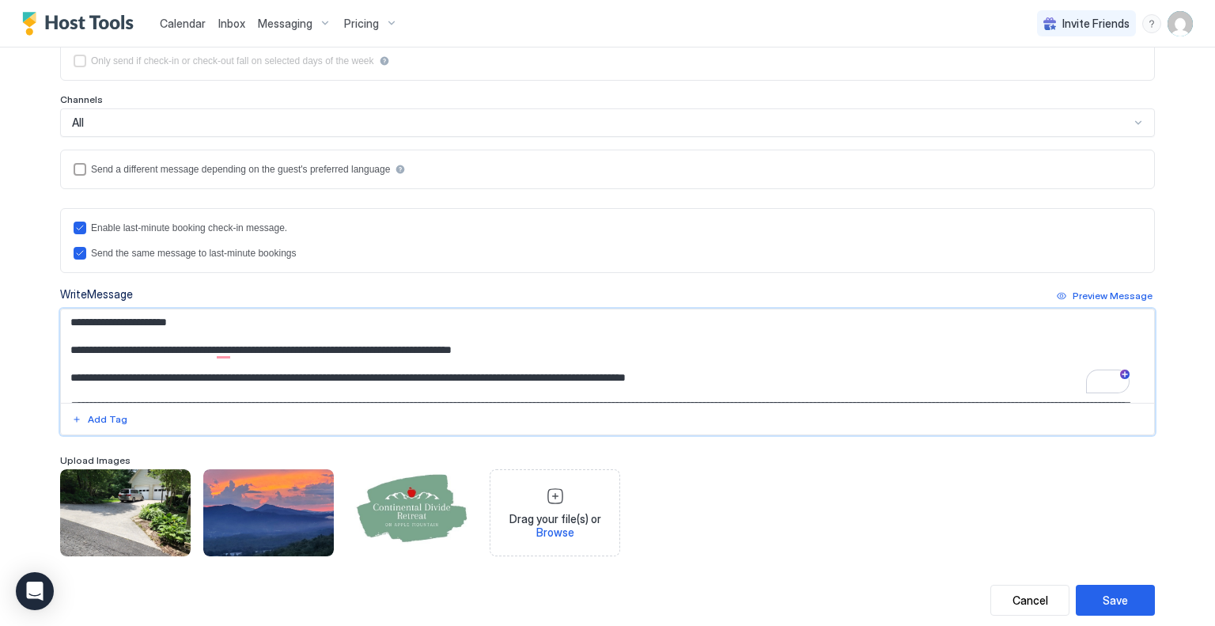
click at [378, 387] on textarea "To enrich screen reader interactions, please activate Accessibility in Grammarl…" at bounding box center [607, 355] width 1093 height 93
click at [380, 385] on textarea "To enrich screen reader interactions, please activate Accessibility in Grammarl…" at bounding box center [607, 355] width 1093 height 93
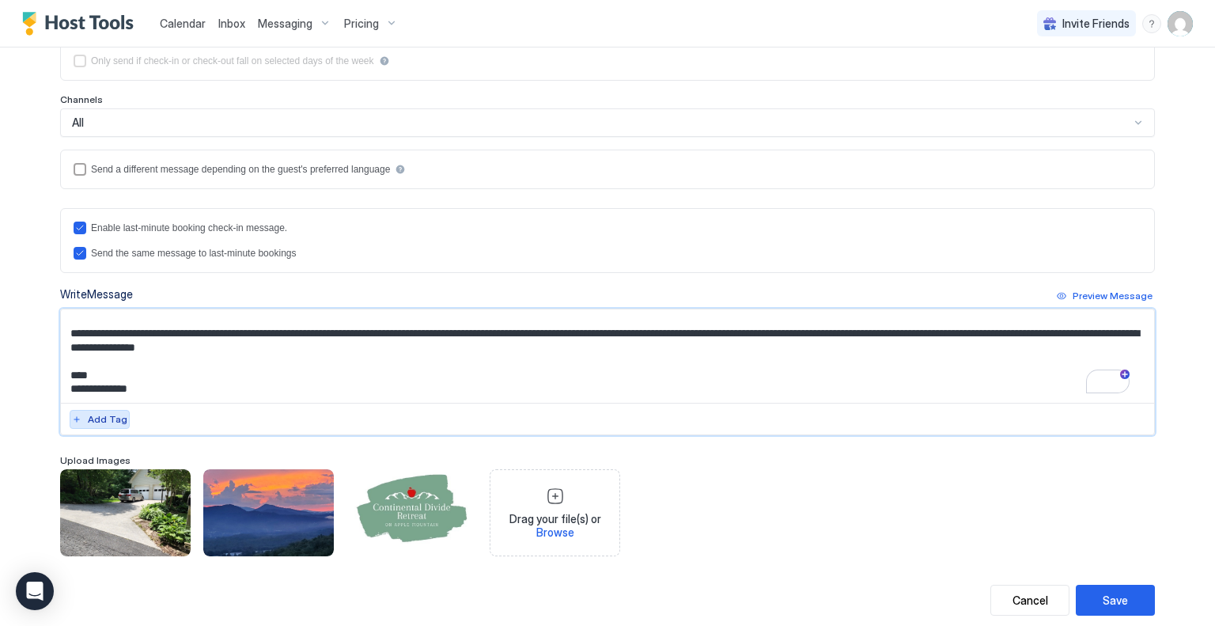
click at [96, 426] on div "Add Tag" at bounding box center [108, 419] width 40 height 14
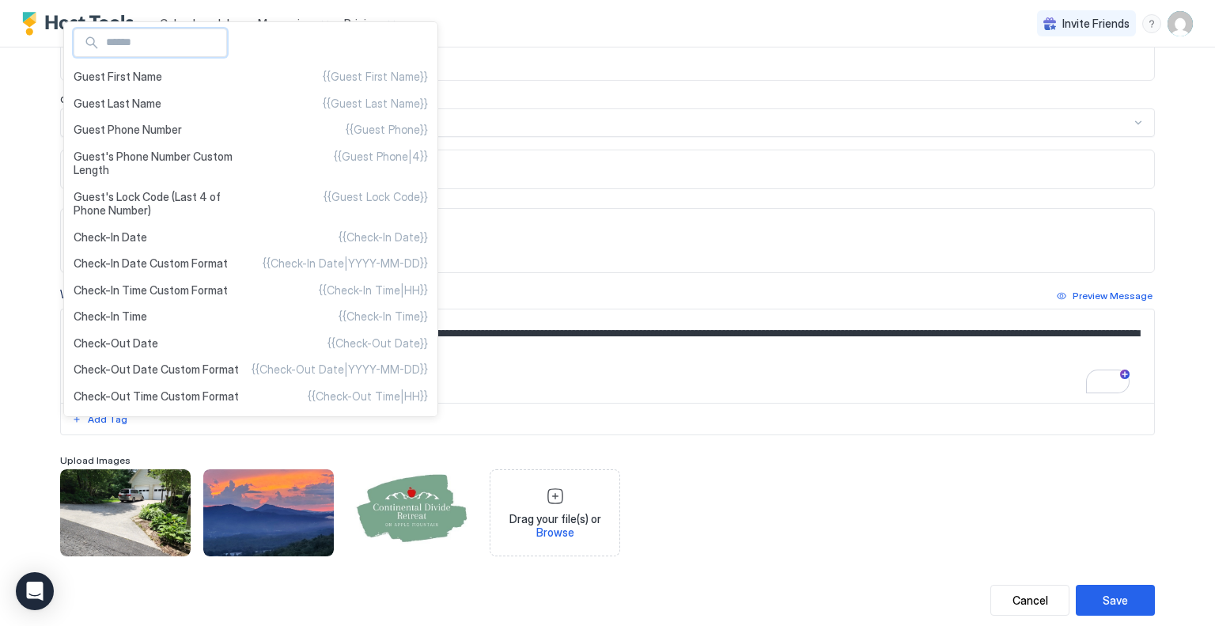
click at [528, 149] on div at bounding box center [607, 313] width 1215 height 626
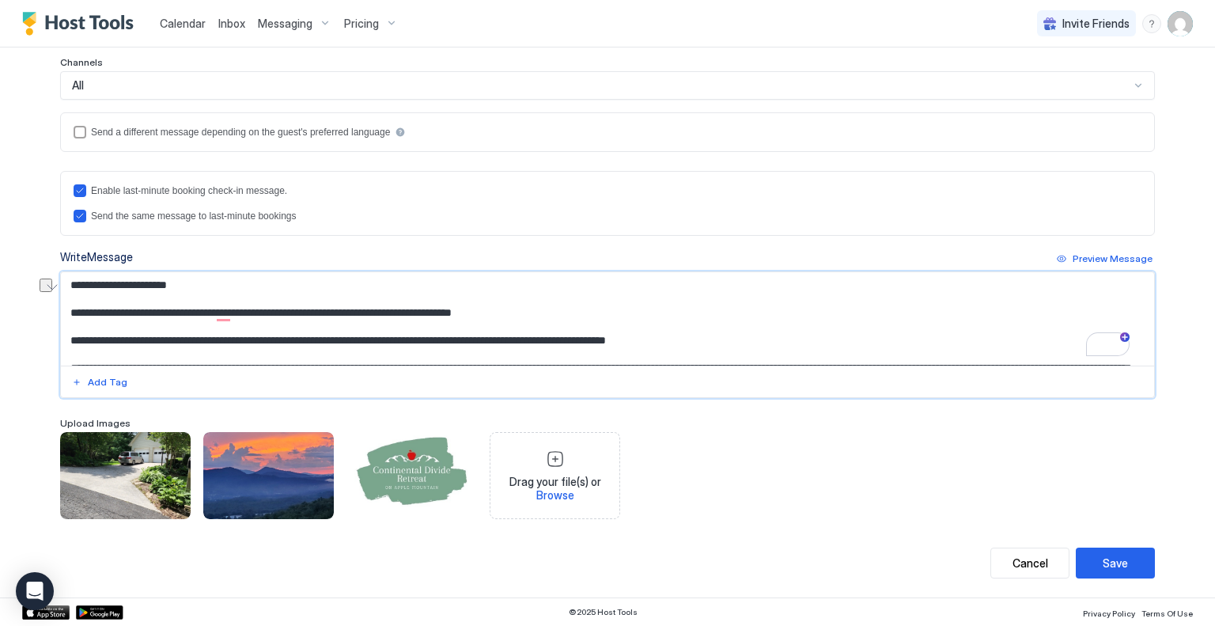
drag, startPoint x: 275, startPoint y: 344, endPoint x: 402, endPoint y: 346, distance: 126.6
click at [352, 341] on textarea "To enrich screen reader interactions, please activate Accessibility in Grammarl…" at bounding box center [607, 318] width 1093 height 93
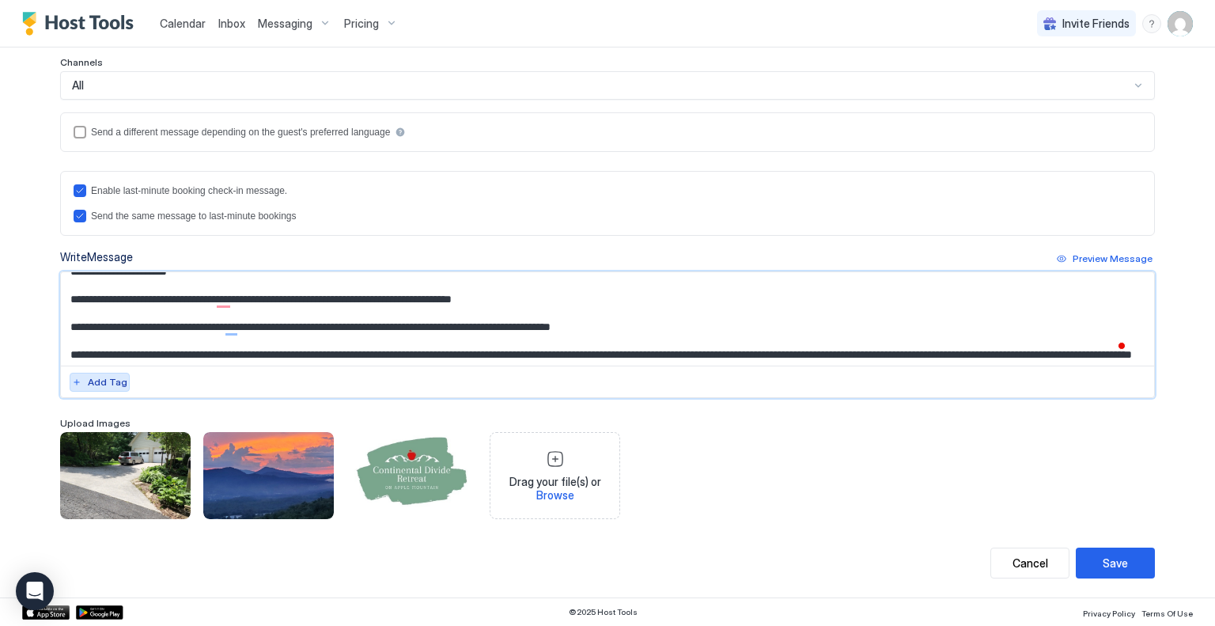
type textarea "**********"
click at [89, 383] on div "Add Tag" at bounding box center [108, 382] width 40 height 14
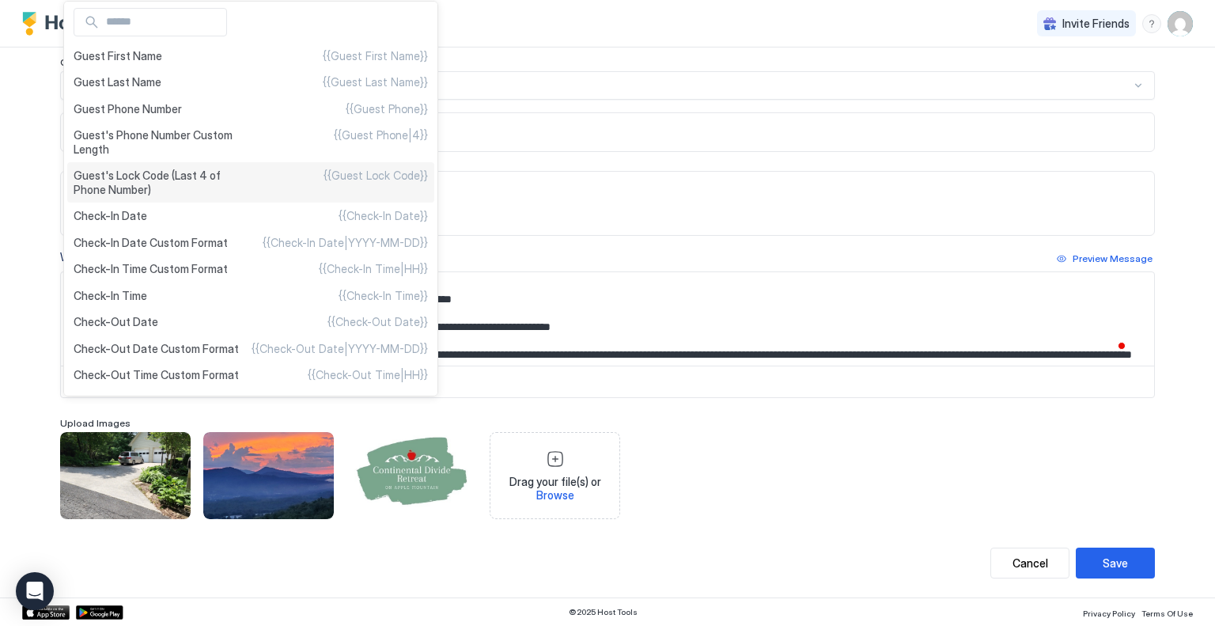
click at [117, 172] on span "Guest's Lock Code (Last 4 of Phone Number)" at bounding box center [162, 182] width 177 height 28
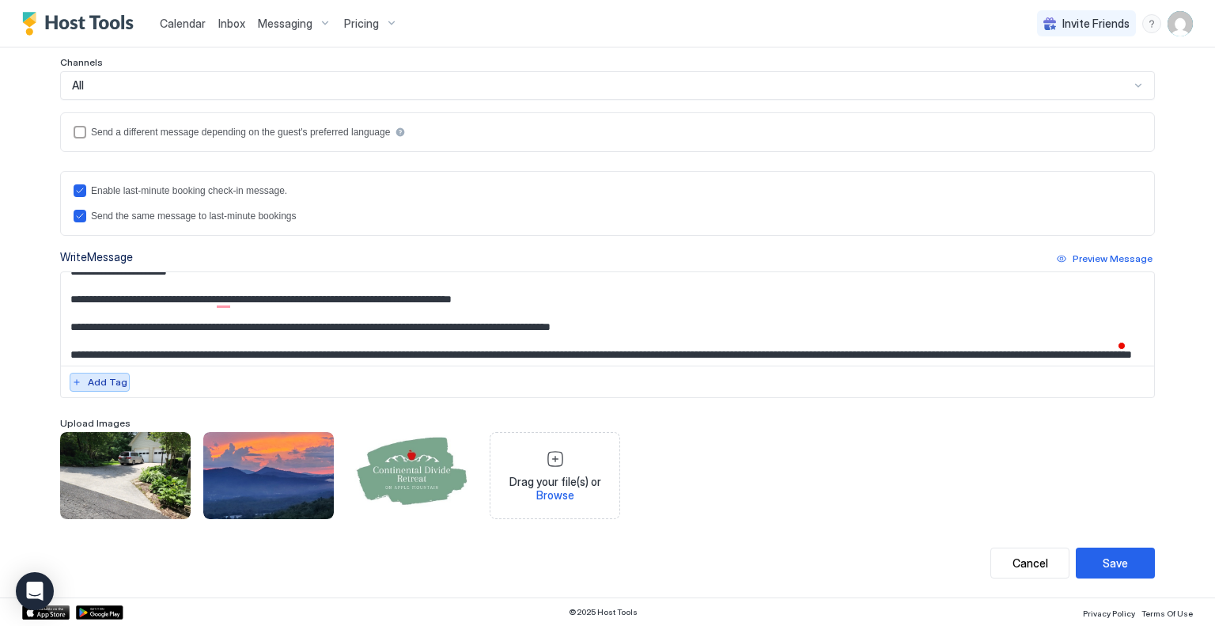
click at [100, 381] on div "Add Tag" at bounding box center [108, 382] width 40 height 14
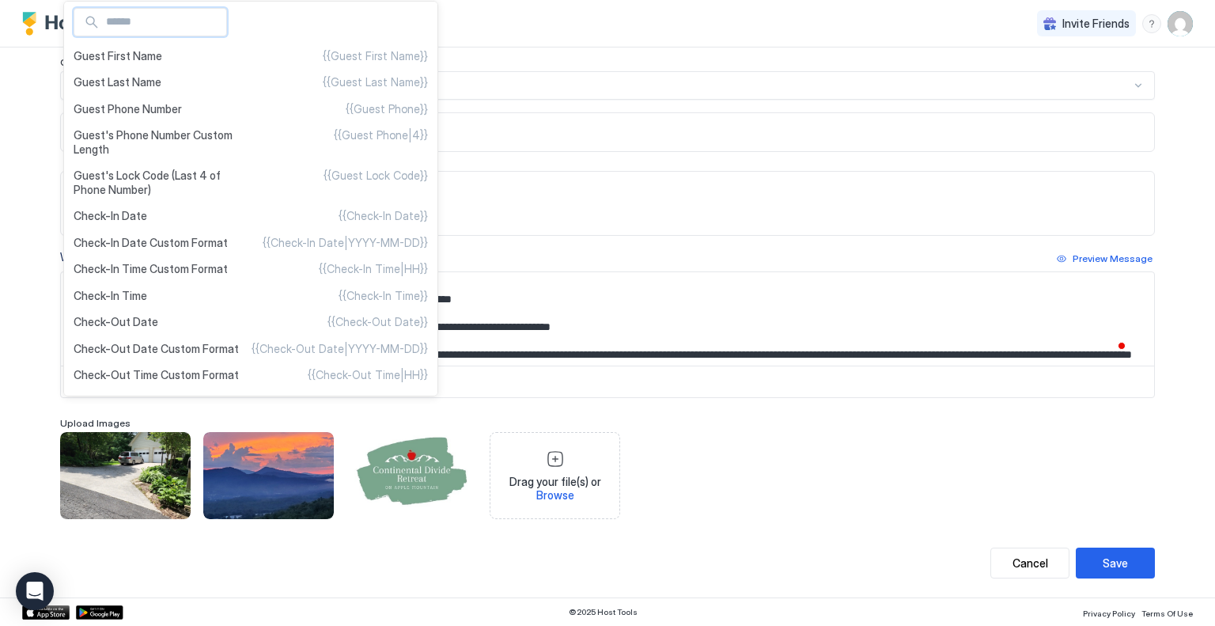
click at [607, 172] on div at bounding box center [607, 313] width 1215 height 626
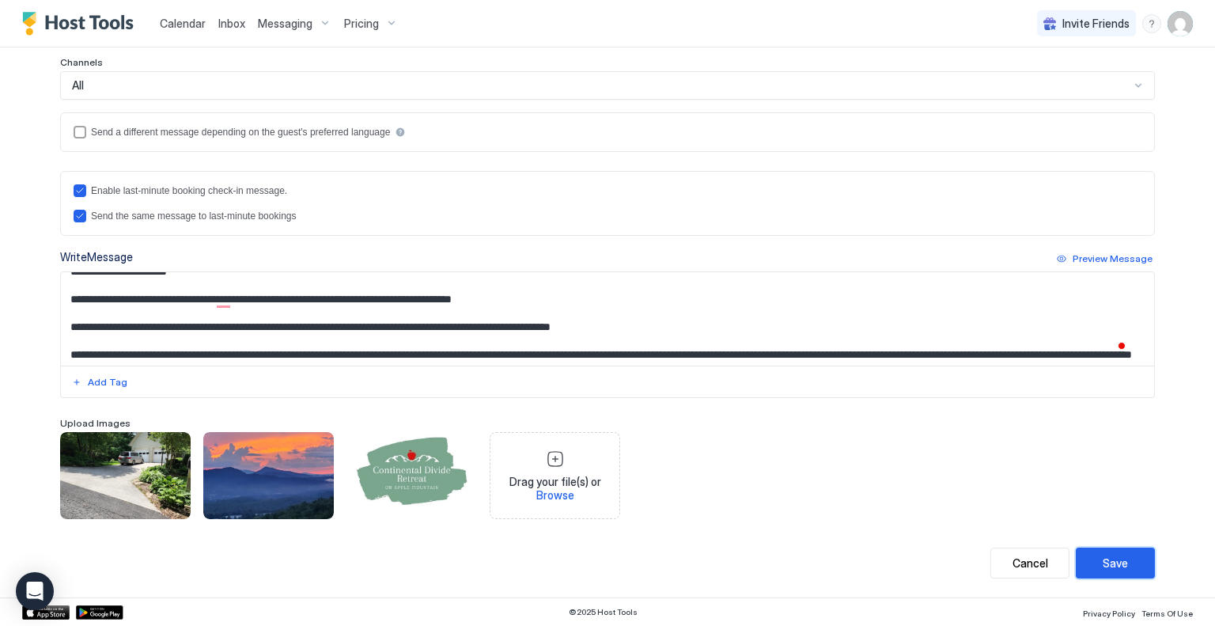
click at [1116, 553] on button "Save" at bounding box center [1115, 562] width 79 height 31
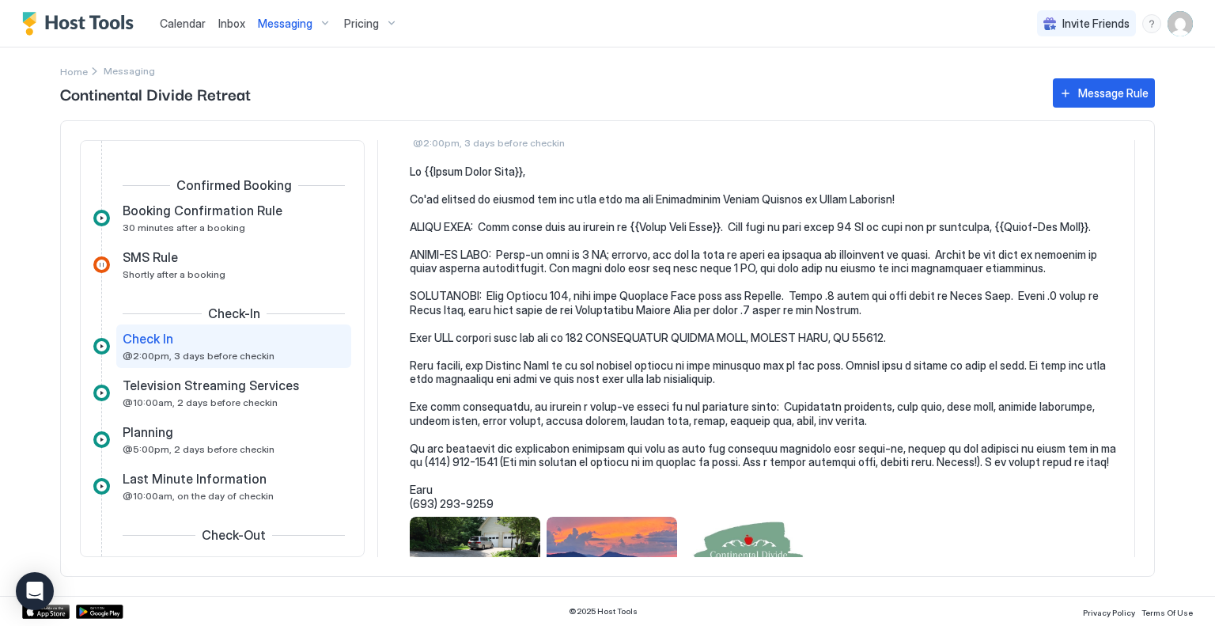
click at [854, 322] on pre at bounding box center [764, 338] width 709 height 346
click at [862, 322] on pre at bounding box center [764, 338] width 709 height 346
click at [857, 322] on pre at bounding box center [764, 338] width 709 height 346
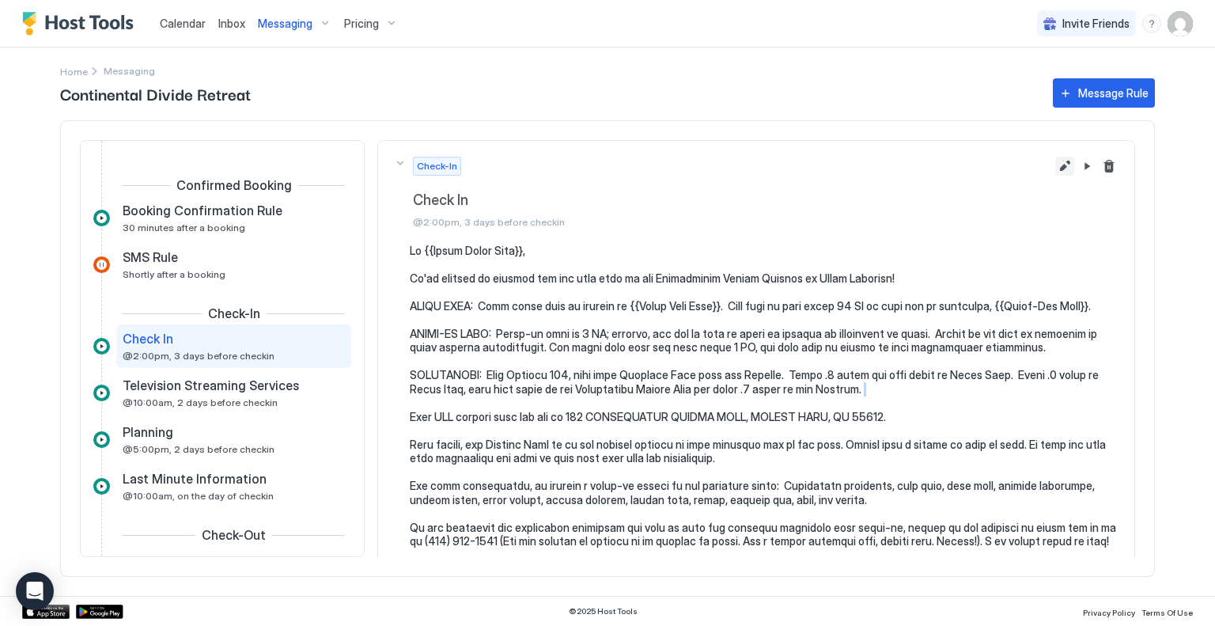
click at [1055, 169] on button "Edit message rule" at bounding box center [1064, 166] width 19 height 19
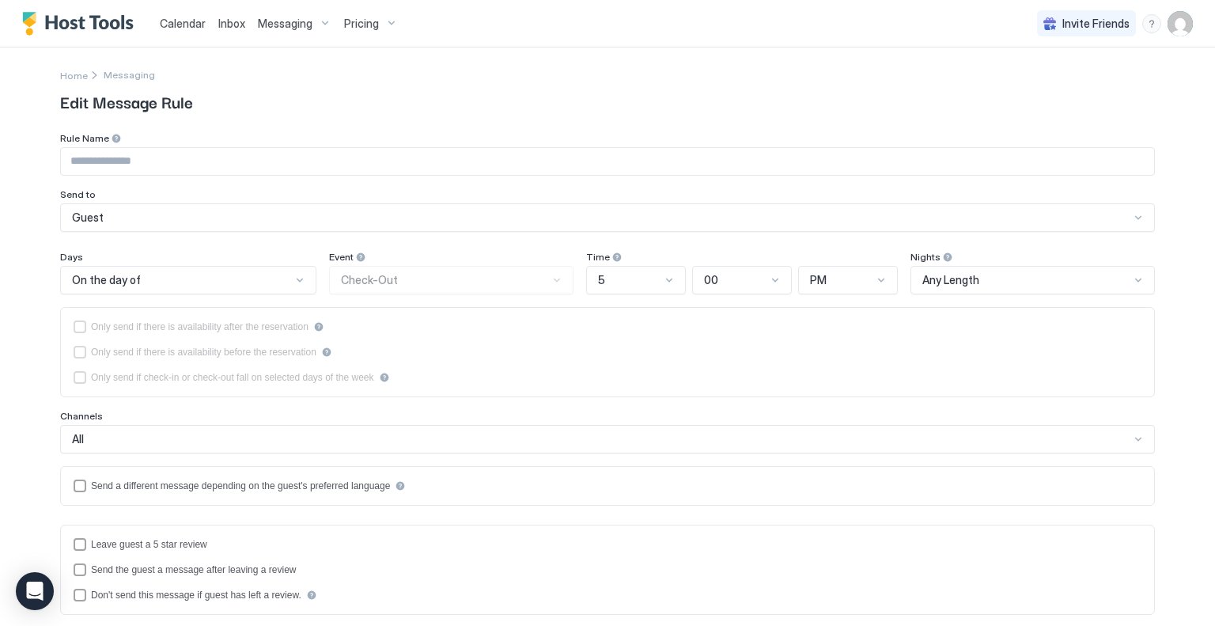
type input "********"
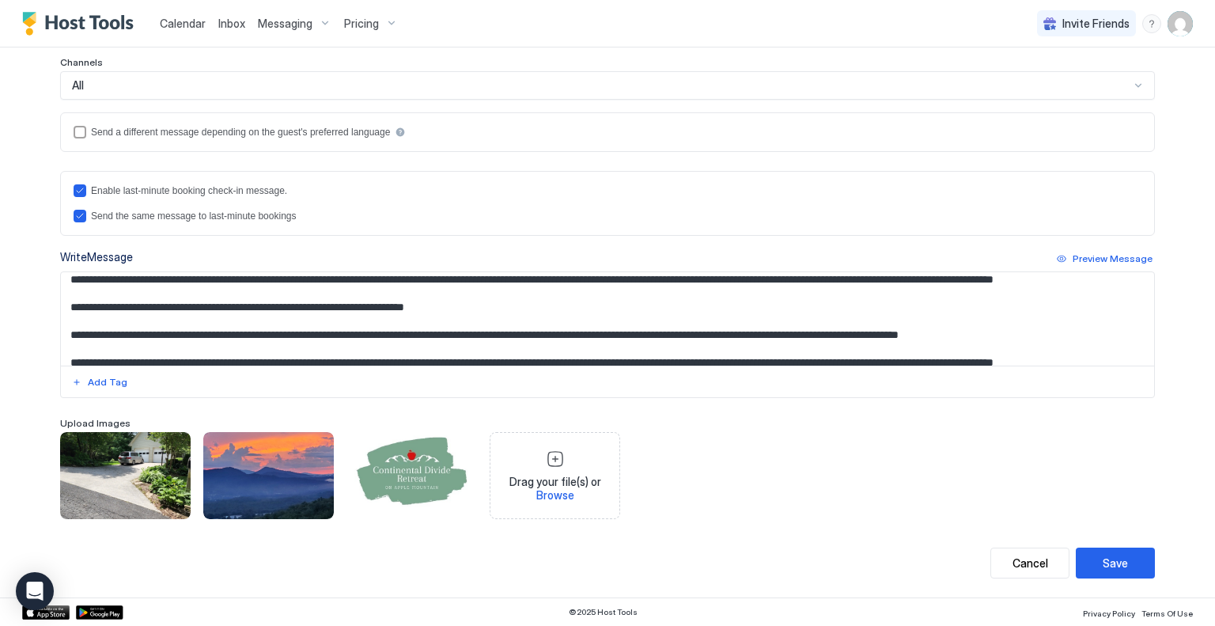
scroll to position [79, 0]
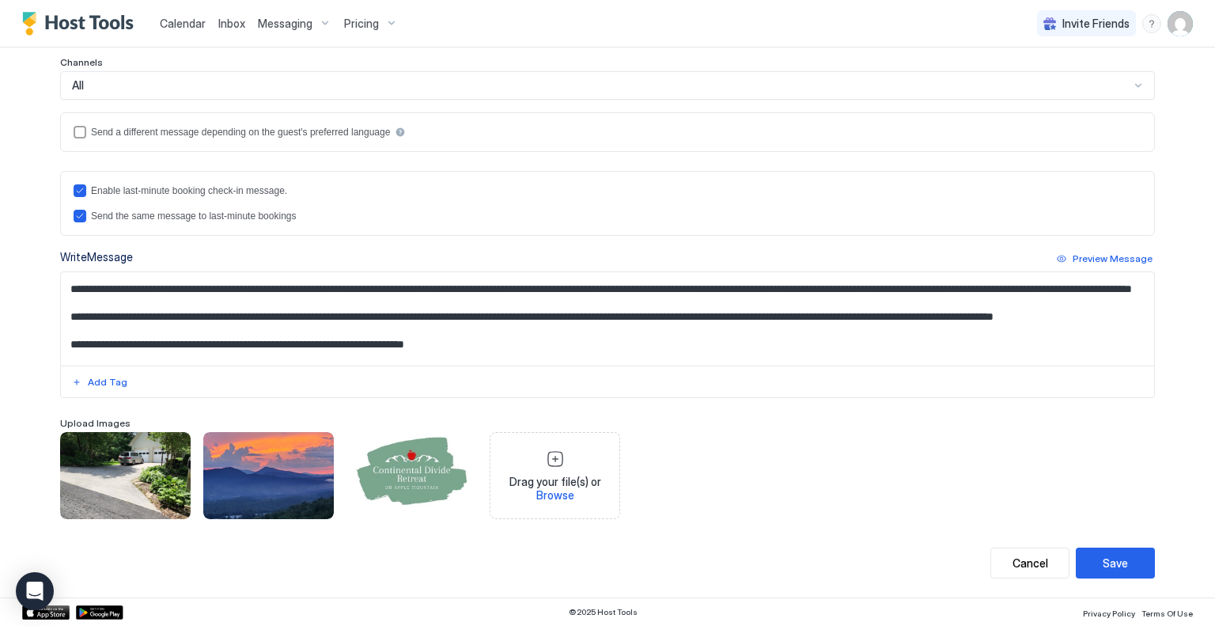
click at [136, 346] on textarea "Input Field" at bounding box center [607, 318] width 1093 height 93
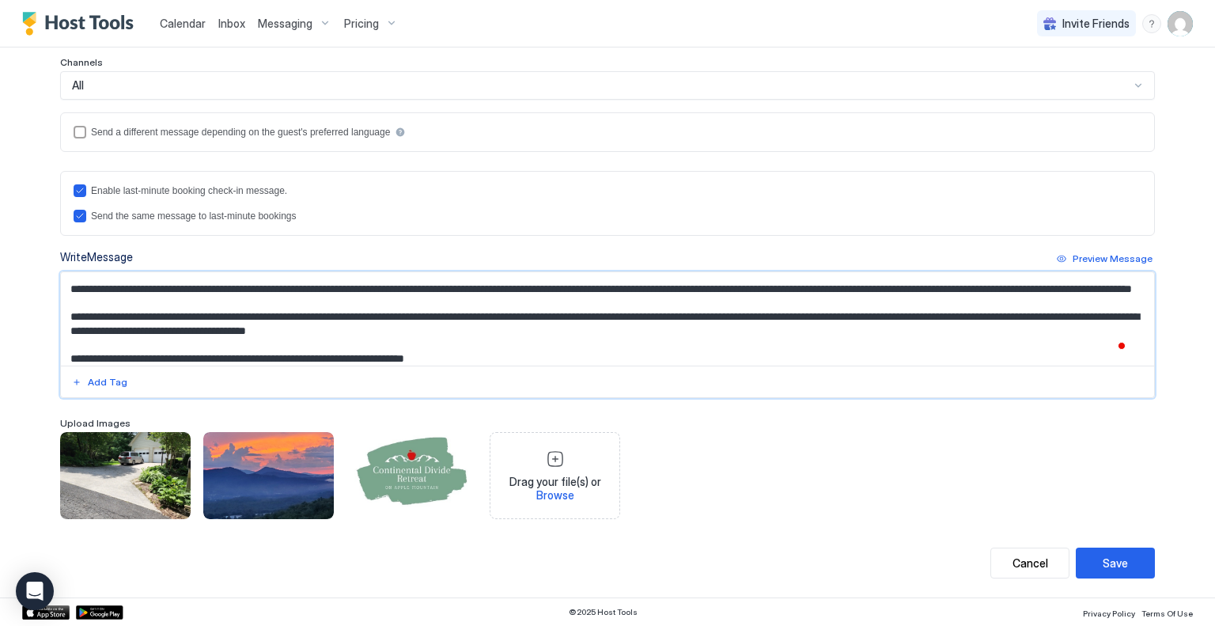
click at [492, 347] on textarea "To enrich screen reader interactions, please activate Accessibility in Grammarl…" at bounding box center [607, 318] width 1093 height 93
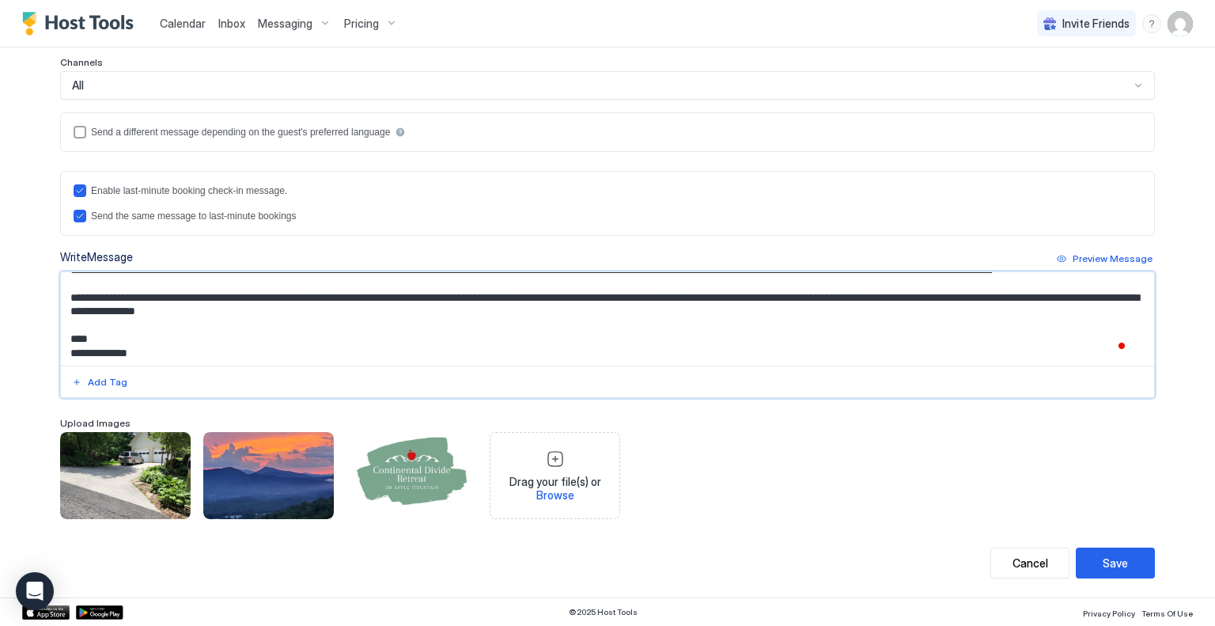
scroll to position [265, 0]
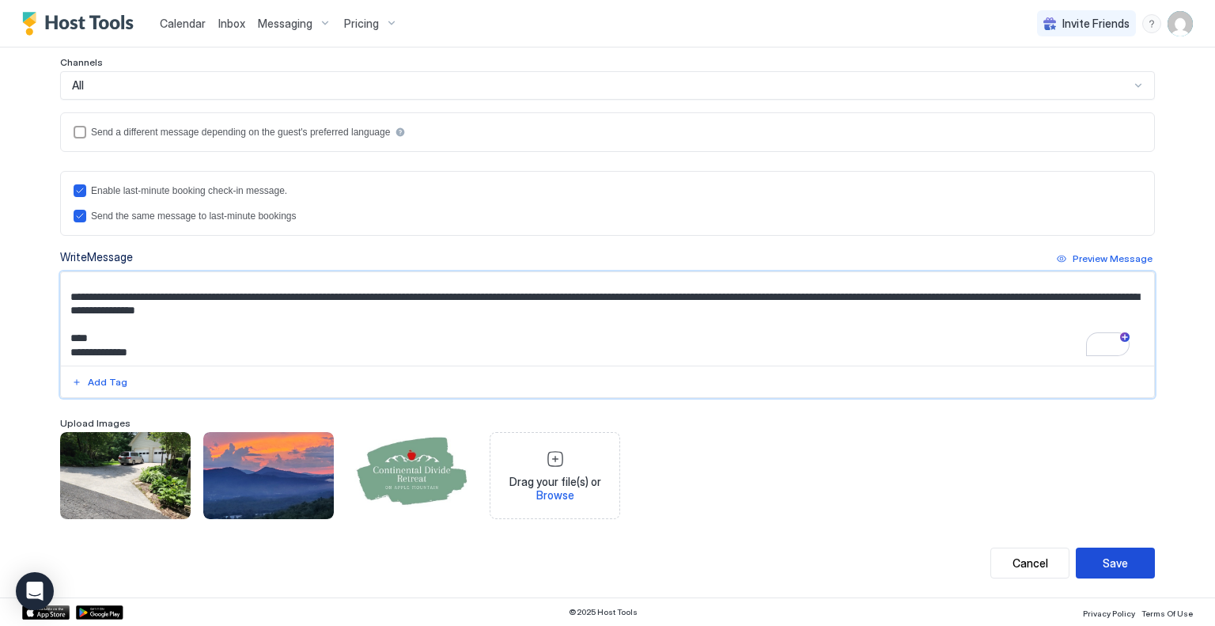
type textarea "**********"
click at [1128, 562] on button "Save" at bounding box center [1115, 562] width 79 height 31
